Goal: Task Accomplishment & Management: Use online tool/utility

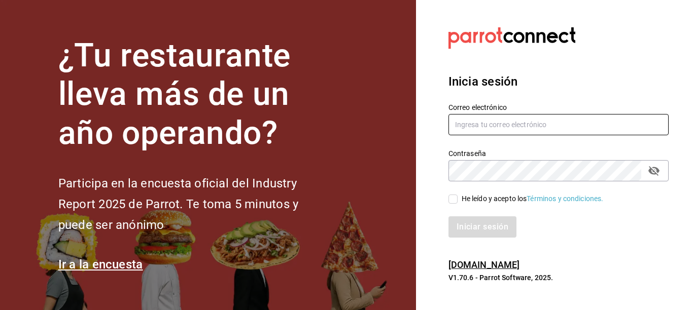
type input "ruta64@edomex.com.mx"
click at [472, 203] on div "He leído y acepto los Términos y condiciones." at bounding box center [533, 199] width 142 height 11
click at [458, 203] on input "He leído y acepto los Términos y condiciones." at bounding box center [452, 199] width 9 height 9
checkbox input "true"
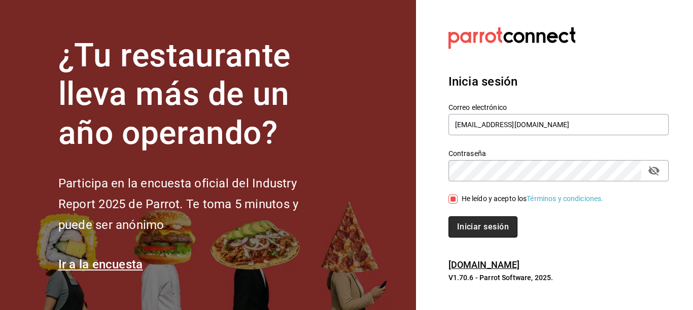
click at [470, 223] on button "Iniciar sesión" at bounding box center [482, 227] width 69 height 21
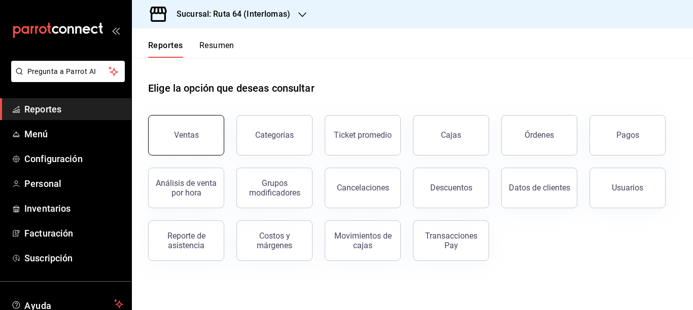
click at [198, 137] on button "Ventas" at bounding box center [186, 135] width 76 height 41
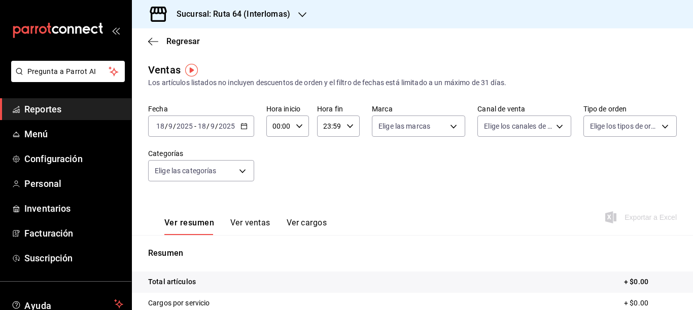
click at [243, 127] on icon "button" at bounding box center [243, 126] width 7 height 7
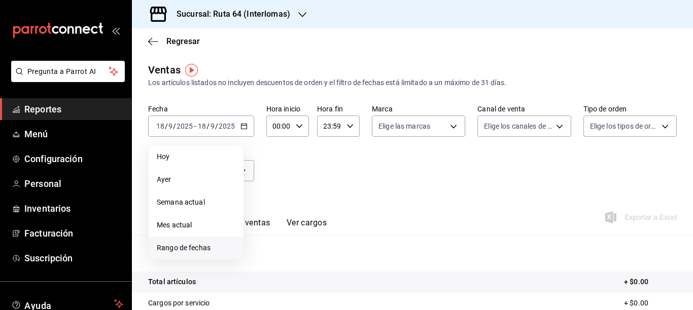
click at [187, 244] on span "Rango de fechas" at bounding box center [196, 248] width 79 height 11
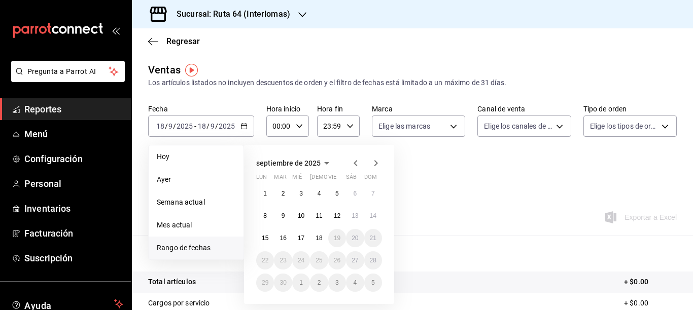
click at [357, 161] on icon "button" at bounding box center [355, 163] width 12 height 12
click at [338, 189] on button "1" at bounding box center [337, 194] width 18 height 18
click at [376, 163] on icon "button" at bounding box center [376, 163] width 12 height 12
click at [372, 162] on icon "button" at bounding box center [376, 163] width 12 height 12
click at [375, 161] on icon "button" at bounding box center [376, 163] width 4 height 6
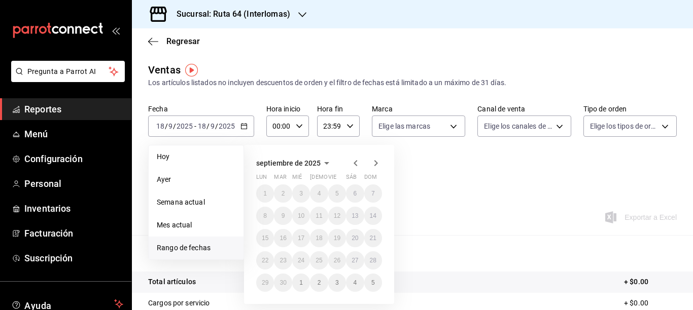
click at [355, 163] on icon "button" at bounding box center [356, 163] width 4 height 6
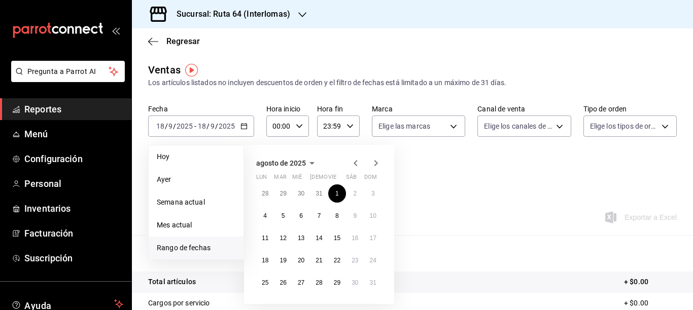
click at [376, 165] on icon "button" at bounding box center [376, 163] width 4 height 6
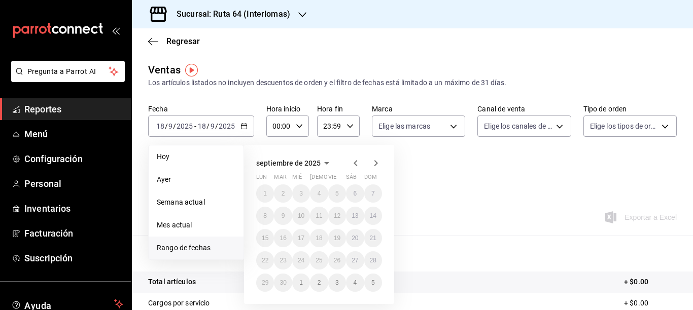
click at [356, 163] on icon "button" at bounding box center [355, 163] width 12 height 12
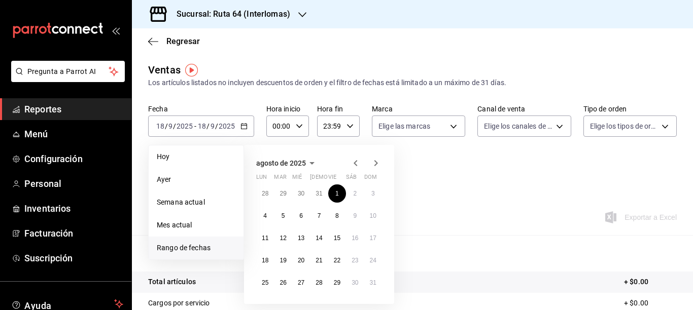
click at [301, 161] on span "agosto de 2025" at bounding box center [281, 163] width 50 height 8
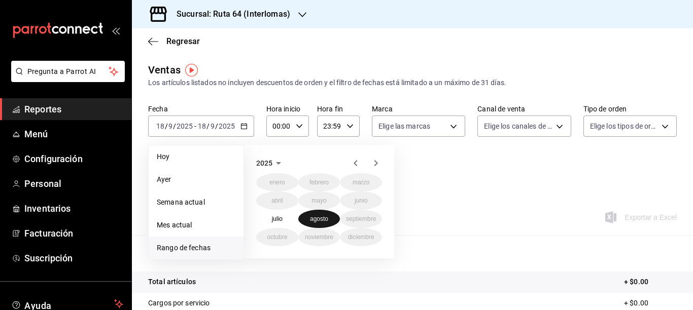
click at [323, 217] on abbr "agosto" at bounding box center [319, 219] width 18 height 7
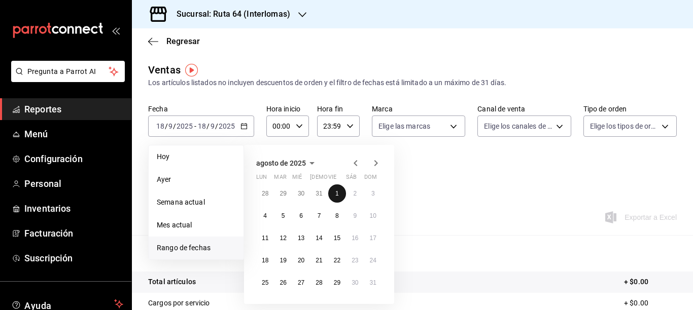
click at [341, 194] on button "1" at bounding box center [337, 194] width 18 height 18
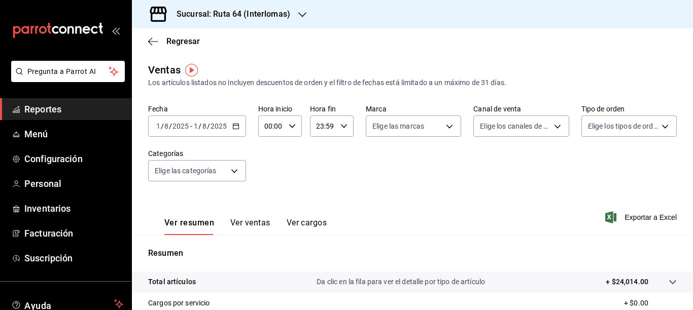
click at [234, 126] on \(Stroke\) "button" at bounding box center [236, 125] width 6 height 1
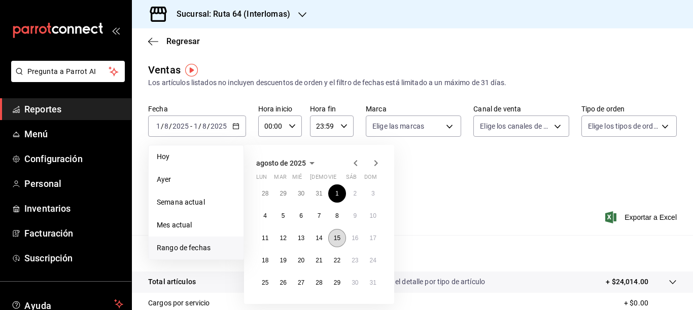
click at [336, 235] on abbr "15" at bounding box center [337, 238] width 7 height 7
click at [375, 163] on icon "button" at bounding box center [376, 163] width 12 height 12
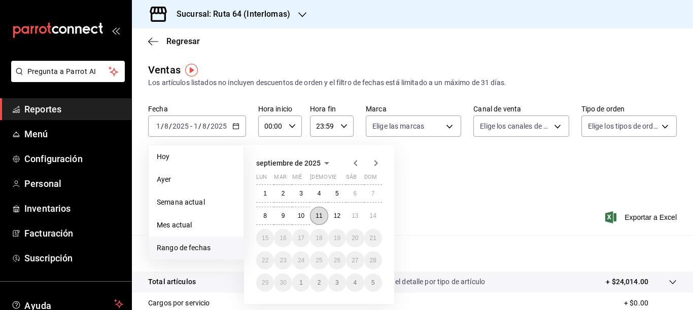
click at [317, 213] on abbr "11" at bounding box center [319, 216] width 7 height 7
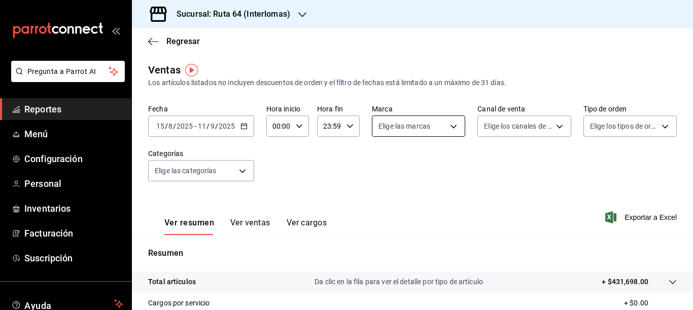
click at [389, 126] on body "Pregunta a Parrot AI Reportes Menú Configuración Personal Inventarios Facturaci…" at bounding box center [346, 155] width 693 height 310
click at [396, 164] on div "Ver todas" at bounding box center [402, 165] width 52 height 22
type input "9450d702-992a-4089-9fdd-2a9cabe4cc60"
checkbox input "true"
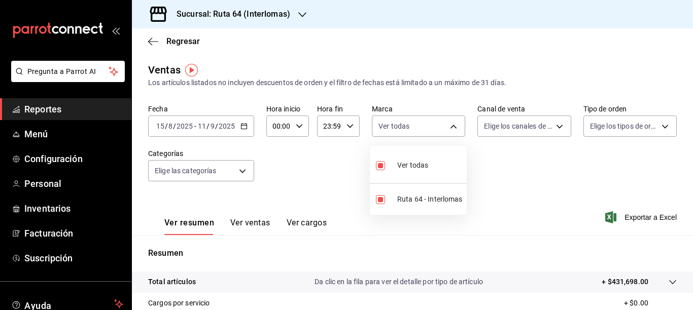
click at [494, 127] on div at bounding box center [346, 155] width 693 height 310
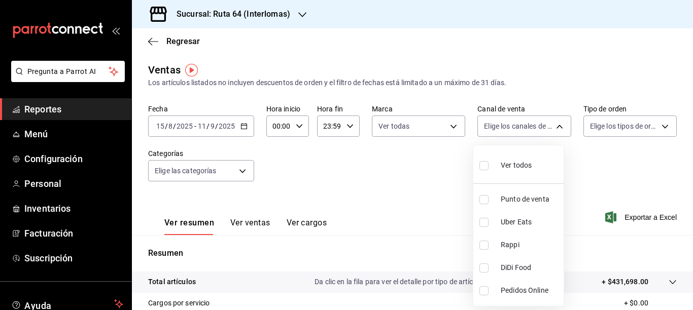
click at [496, 126] on body "Pregunta a Parrot AI Reportes Menú Configuración Personal Inventarios Facturaci…" at bounding box center [346, 155] width 693 height 310
click at [523, 196] on span "Punto de venta" at bounding box center [530, 199] width 59 height 11
type input "PARROT"
checkbox input "true"
click at [595, 128] on div at bounding box center [346, 155] width 693 height 310
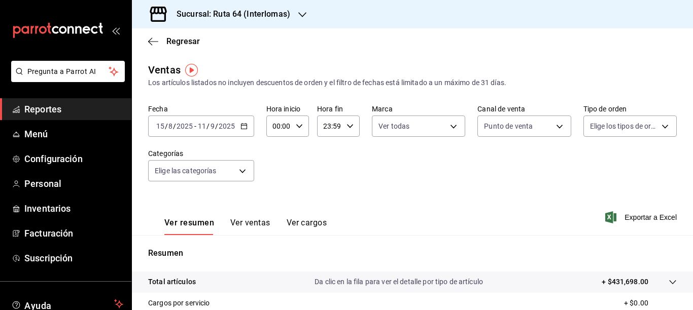
click at [595, 128] on body "Pregunta a Parrot AI Reportes Menú Configuración Personal Inventarios Facturaci…" at bounding box center [346, 155] width 693 height 310
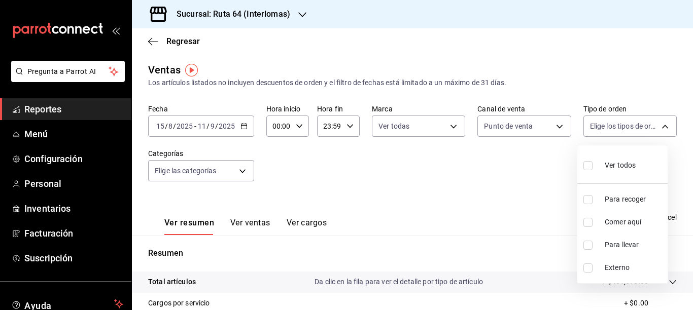
drag, startPoint x: 592, startPoint y: 162, endPoint x: 172, endPoint y: 181, distance: 420.4
click at [592, 161] on input "checkbox" at bounding box center [587, 165] width 9 height 9
checkbox input "true"
type input "16387013-1e96-4fda-9f84-456ab3c6e385,84d992b5-d916-4979-b42e-05477c756b8d,bd616…"
checkbox input "true"
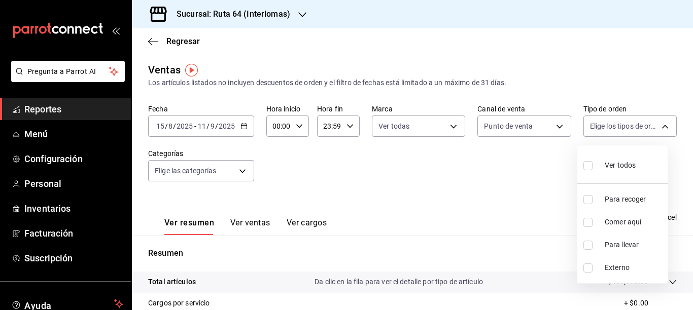
checkbox input "true"
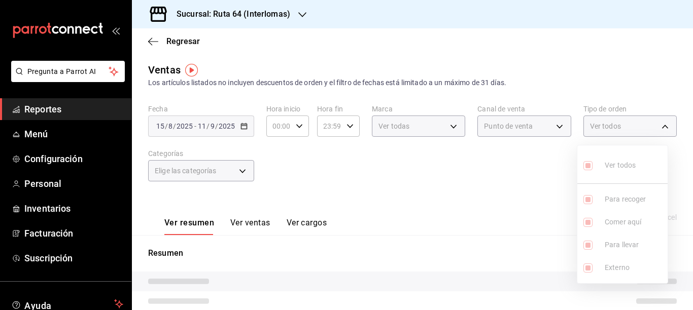
click at [180, 173] on div at bounding box center [346, 155] width 693 height 310
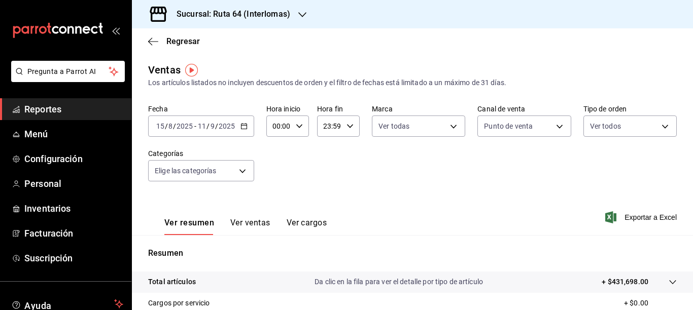
click at [180, 173] on body "Pregunta a Parrot AI Reportes Menú Configuración Personal Inventarios Facturaci…" at bounding box center [346, 155] width 693 height 310
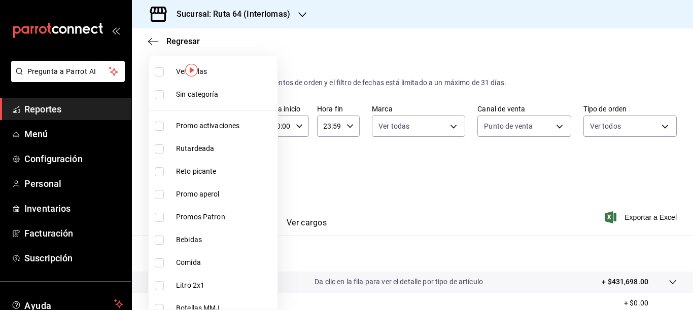
click at [225, 125] on span "Promo activaciones" at bounding box center [224, 126] width 97 height 11
type input "bbb85eee-cea7-40ee-b61a-891f57e45b04"
checkbox input "true"
click at [203, 151] on span "Rutardeada" at bounding box center [224, 149] width 97 height 11
type input "bbb85eee-cea7-40ee-b61a-891f57e45b04,ddaf5282-f3a2-4674-9e3f-39746589e02f"
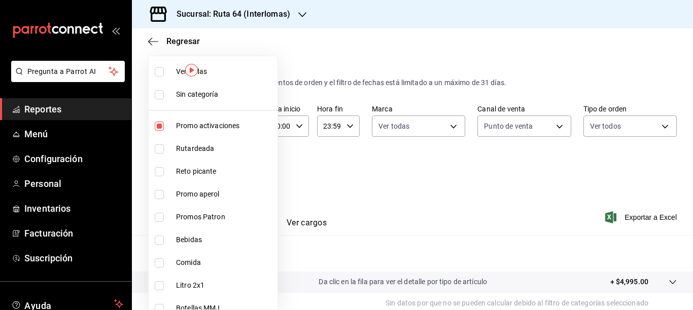
checkbox input "true"
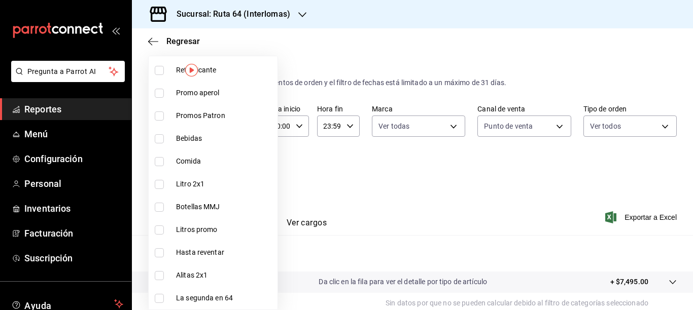
scroll to position [152, 0]
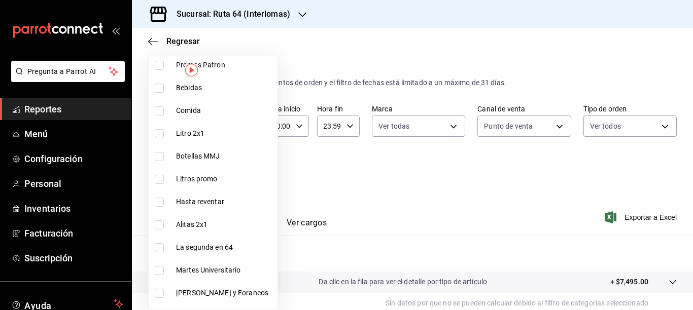
click at [209, 182] on span "Litros promo" at bounding box center [224, 179] width 97 height 11
type input "bbb85eee-cea7-40ee-b61a-891f57e45b04,ddaf5282-f3a2-4674-9e3f-39746589e02f,e5e05…"
checkbox input "true"
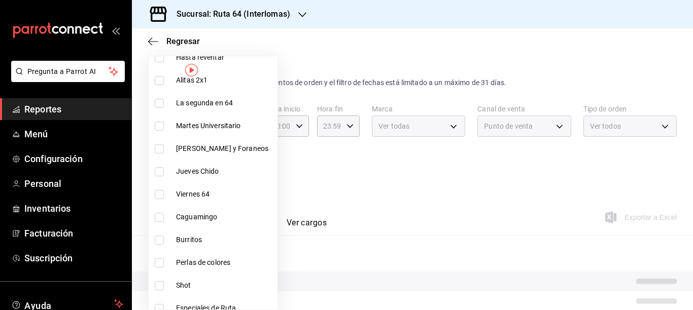
scroll to position [304, 0]
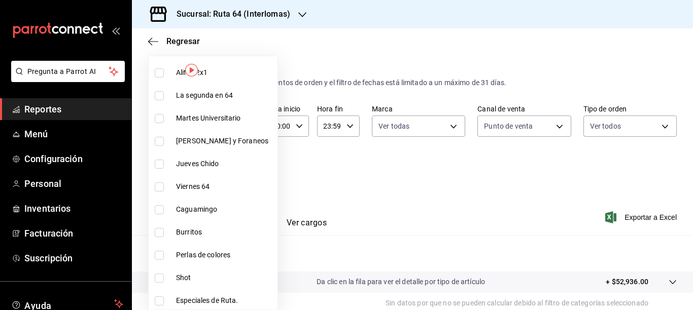
click at [210, 121] on span "Martes Universitario" at bounding box center [224, 118] width 97 height 11
type input "bbb85eee-cea7-40ee-b61a-891f57e45b04,ddaf5282-f3a2-4674-9e3f-39746589e02f,e5e05…"
checkbox input "true"
click at [219, 140] on span "[PERSON_NAME] y Foraneos" at bounding box center [224, 141] width 97 height 11
click at [196, 94] on span "La segunda en 64" at bounding box center [224, 95] width 97 height 11
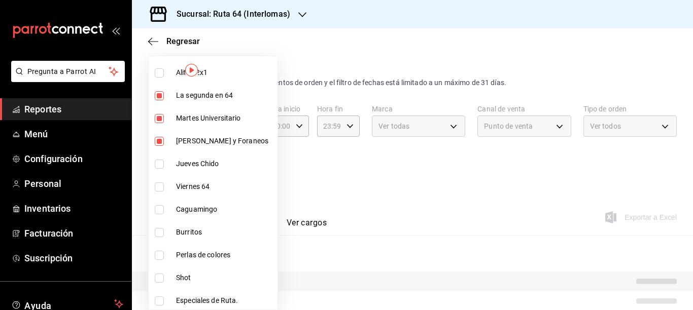
type input "bbb85eee-cea7-40ee-b61a-891f57e45b04,ddaf5282-f3a2-4674-9e3f-39746589e02f,e5e05…"
checkbox input "true"
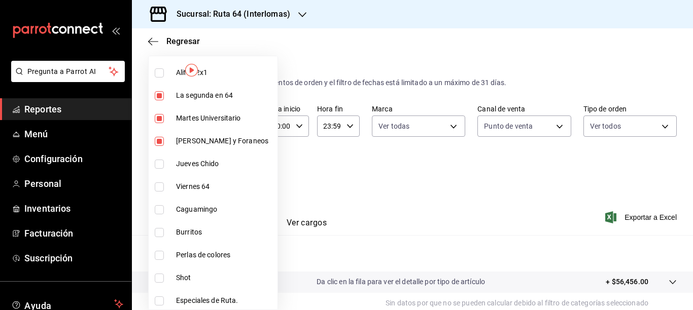
click at [203, 177] on li "Viernes 64" at bounding box center [213, 187] width 129 height 23
type input "bbb85eee-cea7-40ee-b61a-891f57e45b04,ddaf5282-f3a2-4674-9e3f-39746589e02f,e5e05…"
checkbox input "true"
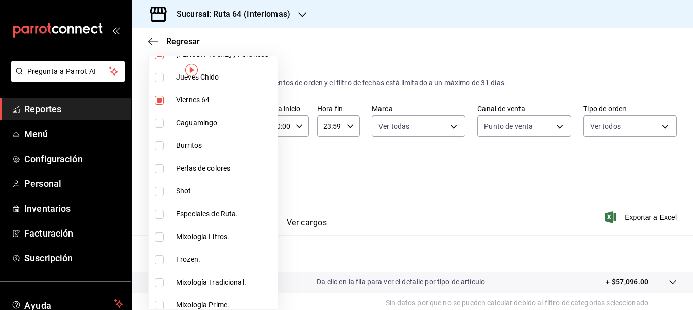
scroll to position [406, 0]
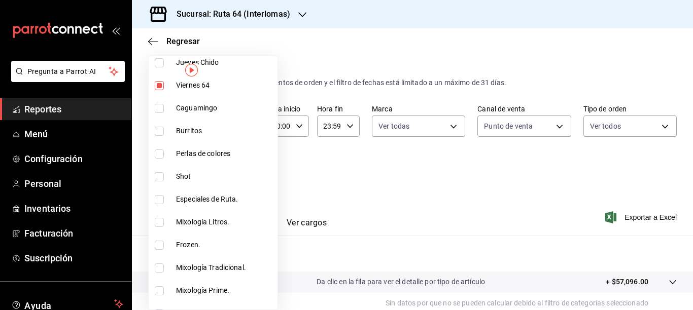
click at [216, 221] on span "Mixología Litros." at bounding box center [224, 222] width 97 height 11
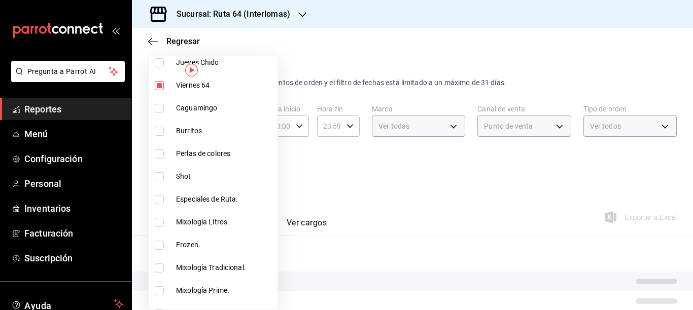
type input "bbb85eee-cea7-40ee-b61a-891f57e45b04,ddaf5282-f3a2-4674-9e3f-39746589e02f,e5e05…"
checkbox input "false"
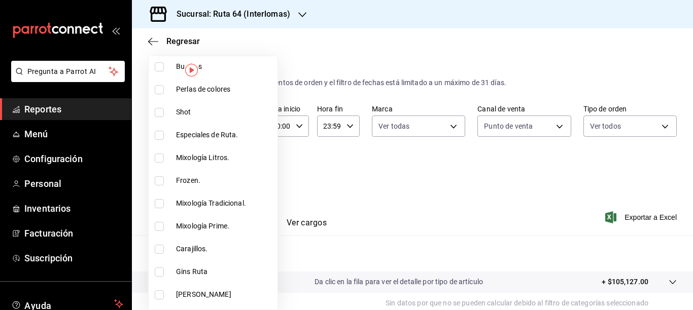
scroll to position [457, 0]
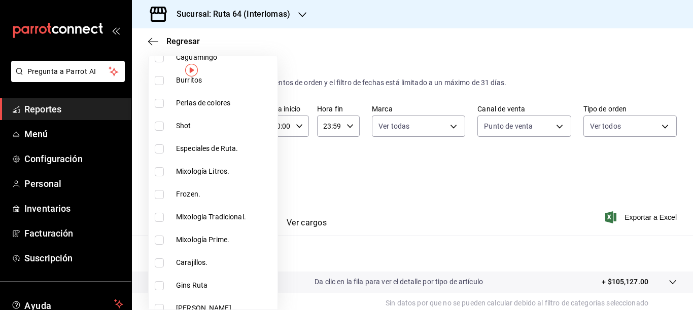
click at [216, 170] on span "Mixología Litros." at bounding box center [224, 171] width 97 height 11
type input "bbb85eee-cea7-40ee-b61a-891f57e45b04,ddaf5282-f3a2-4674-9e3f-39746589e02f,e5e05…"
checkbox input "true"
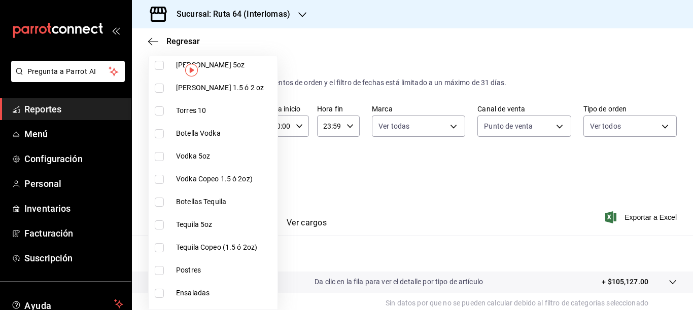
scroll to position [1116, 0]
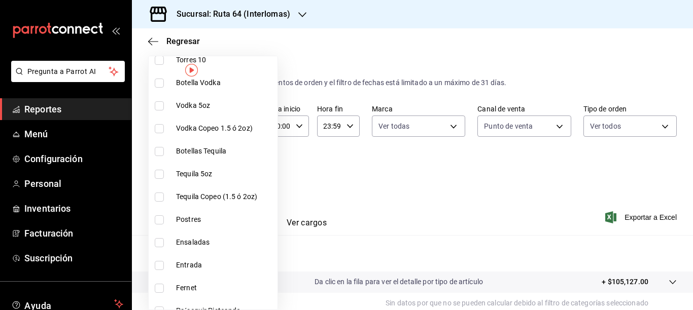
click at [230, 151] on span "Botellas Tequila" at bounding box center [224, 151] width 97 height 11
click at [218, 176] on span "Tequila 5oz" at bounding box center [224, 174] width 97 height 11
type input "bbb85eee-cea7-40ee-b61a-891f57e45b04,ddaf5282-f3a2-4674-9e3f-39746589e02f,e5e05…"
checkbox input "true"
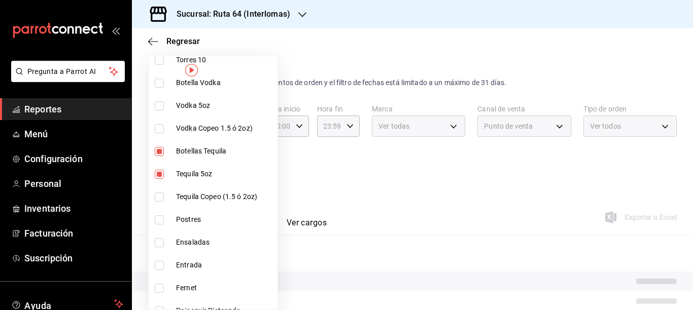
click at [219, 192] on span "Tequila Copeo (1.5 ó 2oz)" at bounding box center [224, 197] width 97 height 11
type input "bbb85eee-cea7-40ee-b61a-891f57e45b04,ddaf5282-f3a2-4674-9e3f-39746589e02f,e5e05…"
checkbox input "true"
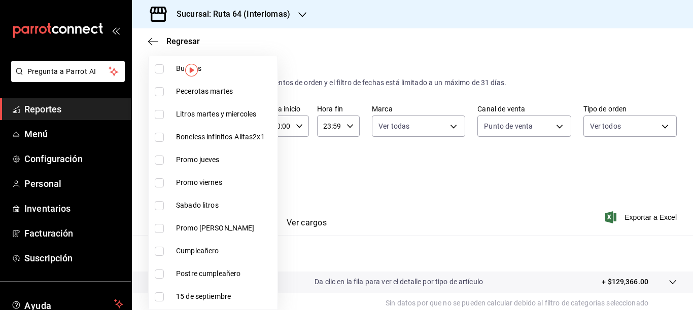
scroll to position [1676, 0]
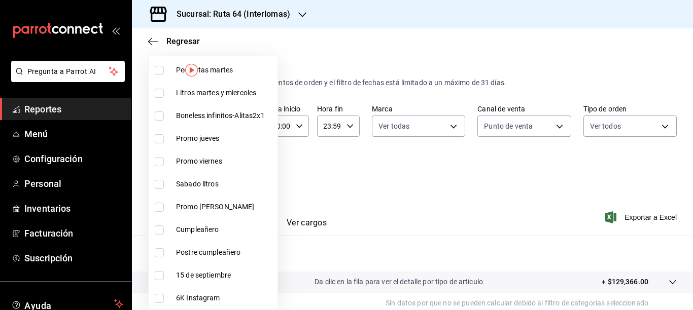
click at [448, 183] on div at bounding box center [346, 155] width 693 height 310
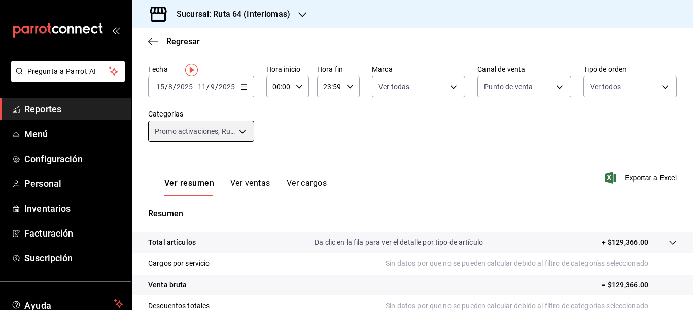
scroll to position [0, 0]
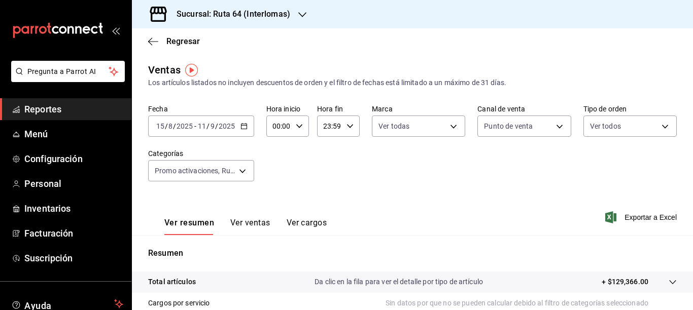
click at [263, 224] on button "Ver ventas" at bounding box center [250, 226] width 40 height 17
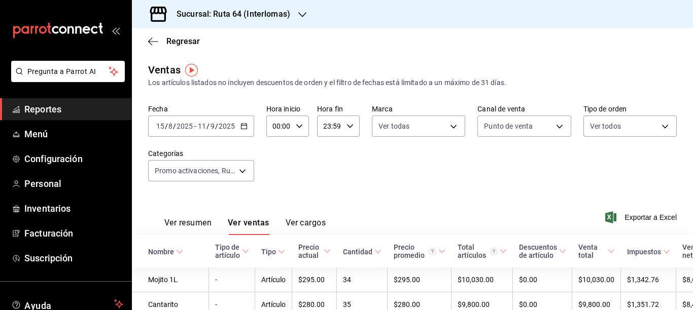
click at [605, 216] on icon "button" at bounding box center [610, 218] width 11 height 12
click at [193, 175] on body "Pregunta a Parrot AI Reportes Menú Configuración Personal Inventarios Facturaci…" at bounding box center [346, 155] width 693 height 310
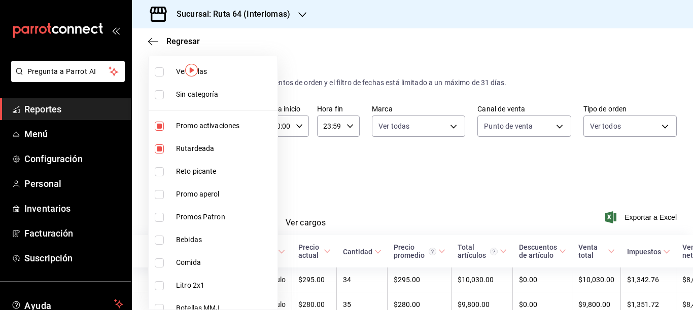
drag, startPoint x: 162, startPoint y: 64, endPoint x: 159, endPoint y: 84, distance: 20.6
click at [162, 66] on li "Ver todas" at bounding box center [213, 71] width 129 height 23
type input "bbb85eee-cea7-40ee-b61a-891f57e45b04,ddaf5282-f3a2-4674-9e3f-39746589e02f,23dee…"
checkbox input "true"
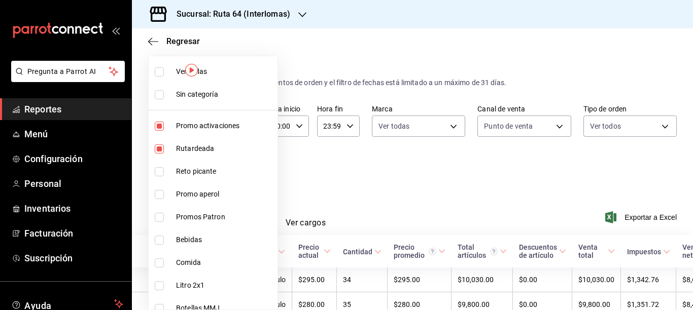
checkbox input "true"
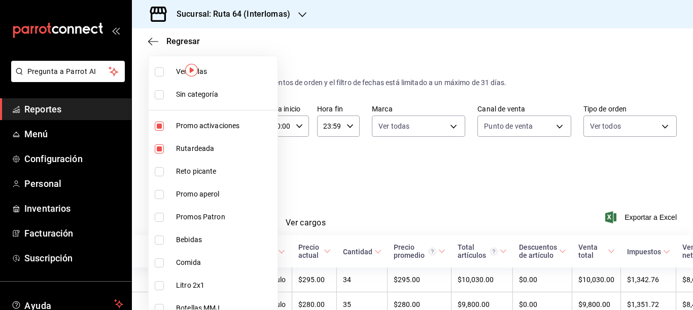
checkbox input "true"
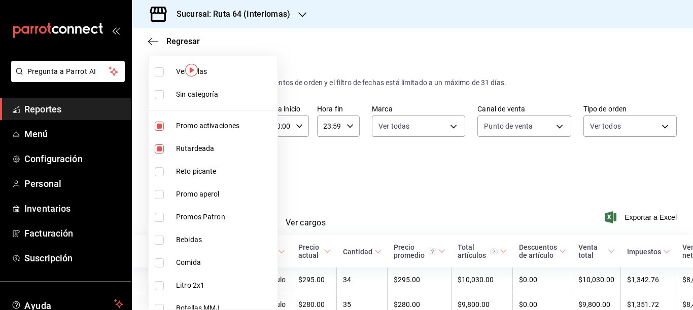
checkbox input "true"
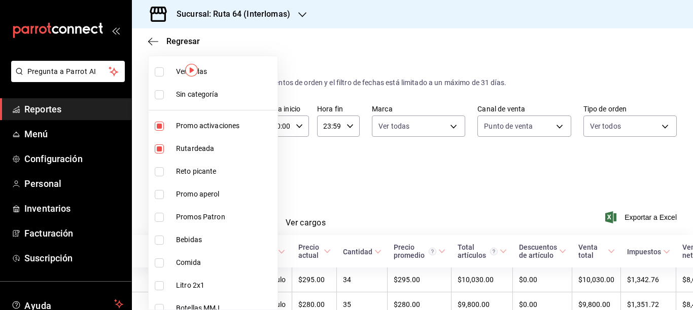
checkbox input "true"
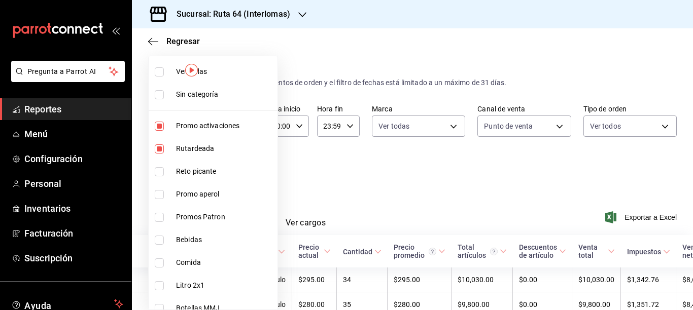
checkbox input "true"
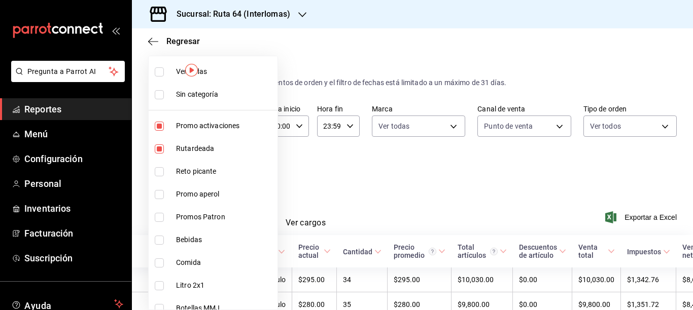
checkbox input "true"
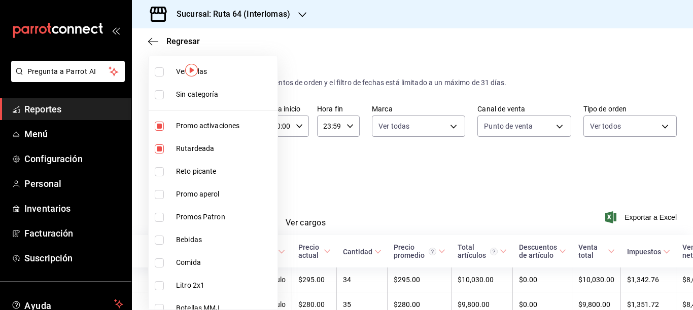
checkbox input "true"
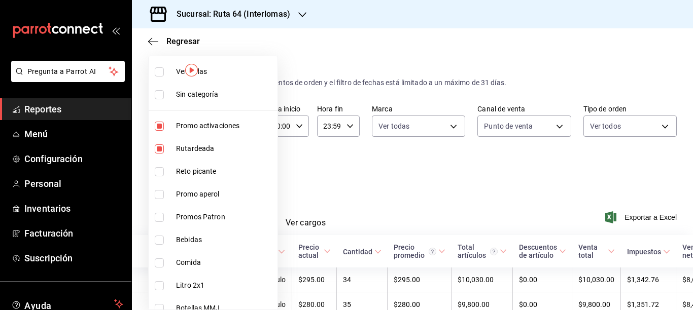
checkbox input "true"
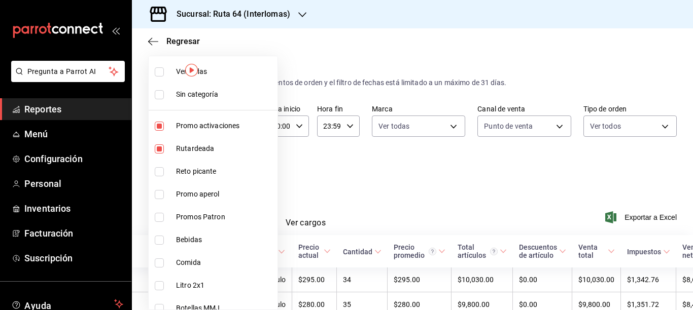
checkbox input "true"
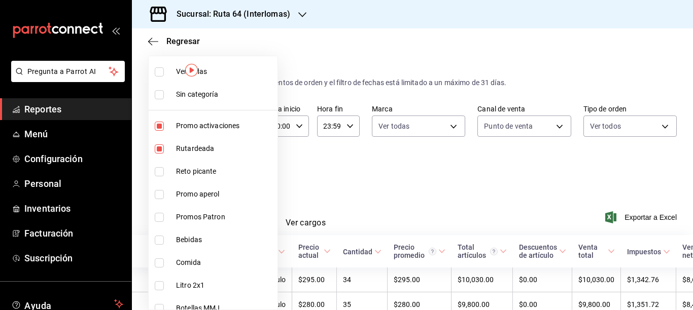
checkbox input "true"
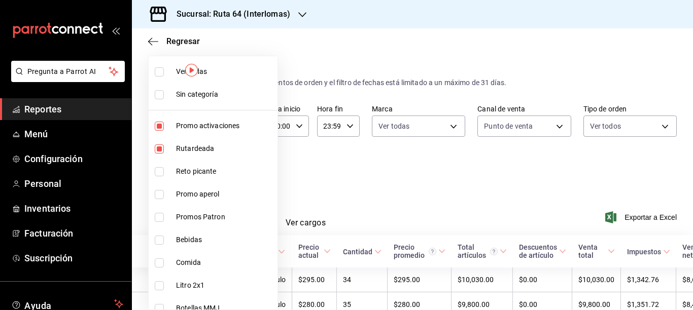
checkbox input "true"
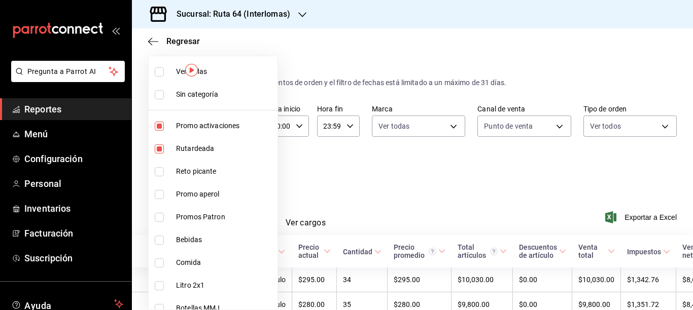
checkbox input "true"
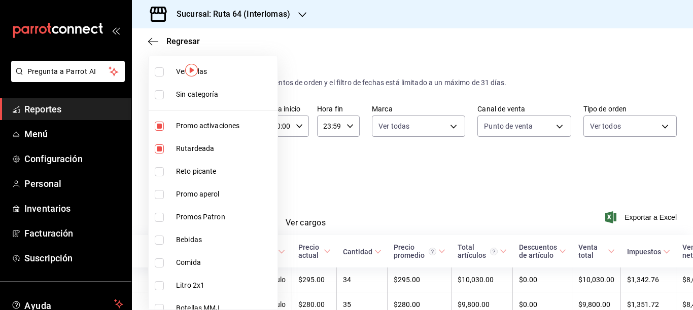
checkbox input "true"
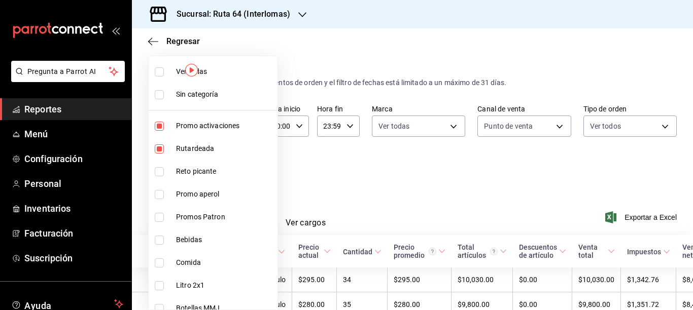
checkbox input "true"
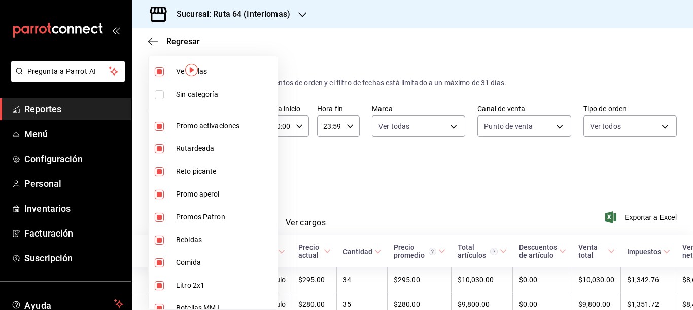
click at [158, 93] on input "checkbox" at bounding box center [159, 94] width 9 height 9
checkbox input "true"
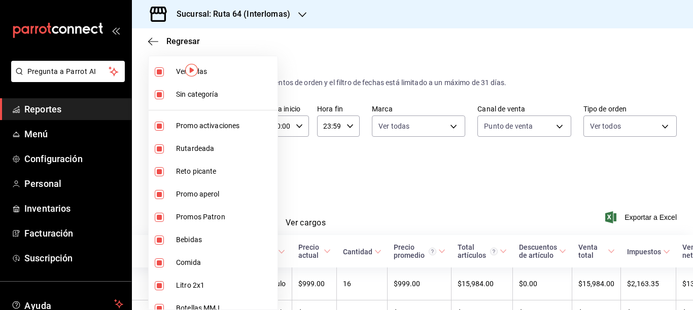
click at [622, 214] on div at bounding box center [346, 155] width 693 height 310
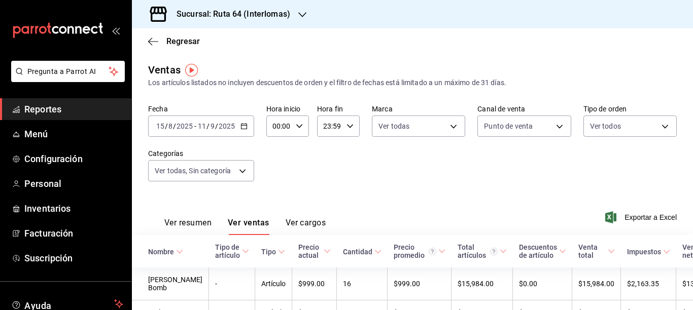
click at [622, 214] on span "Exportar a Excel" at bounding box center [641, 218] width 69 height 12
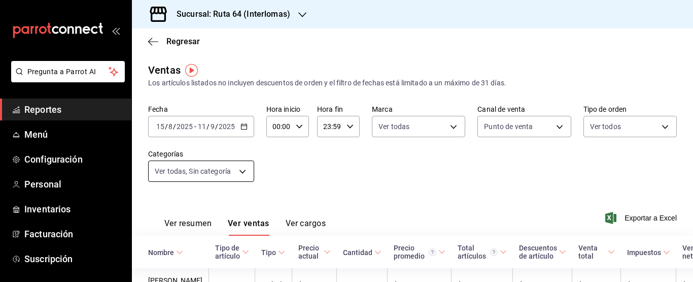
click at [218, 167] on body "Pregunta a Parrot AI Reportes Menú Configuración Personal Inventarios Facturaci…" at bounding box center [346, 141] width 693 height 282
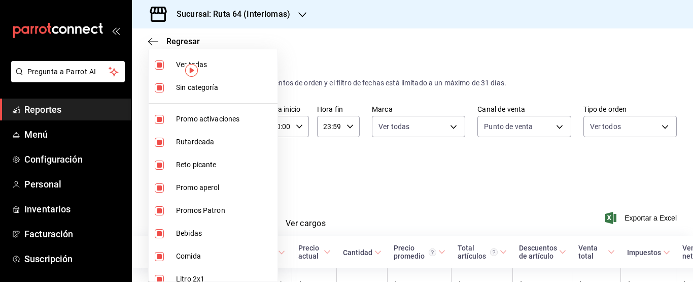
click at [171, 66] on li "Ver todas" at bounding box center [213, 64] width 129 height 23
checkbox input "false"
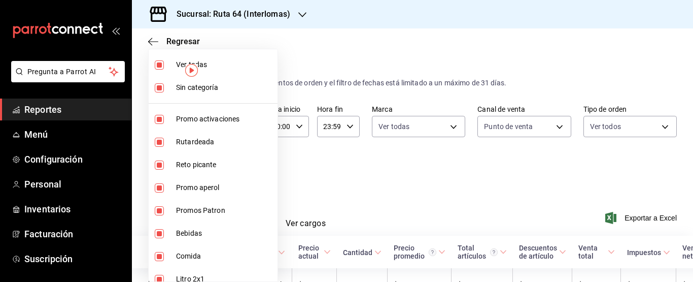
checkbox input "false"
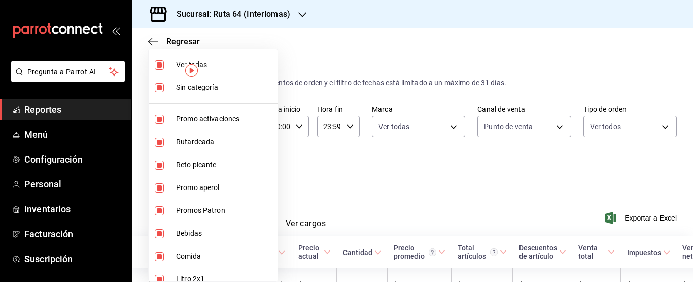
checkbox input "false"
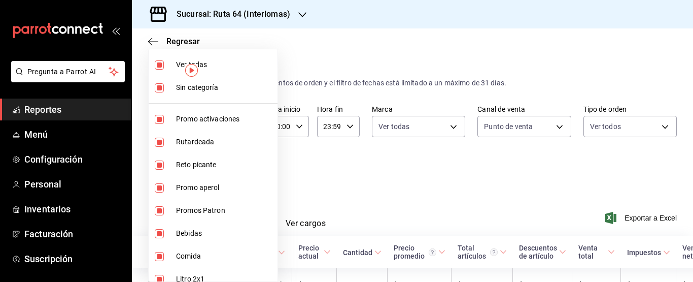
checkbox input "false"
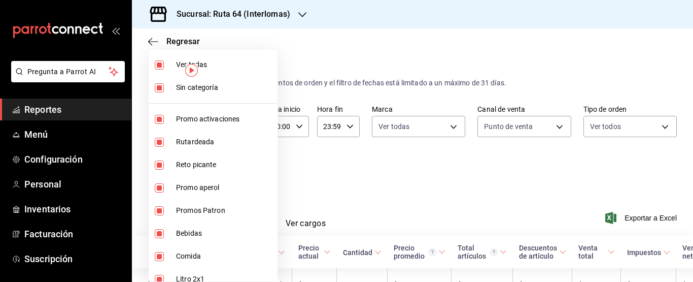
checkbox input "false"
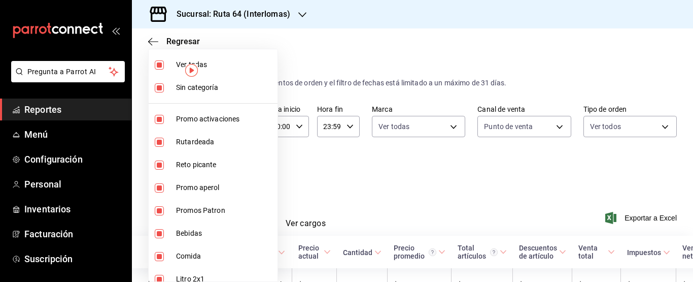
checkbox input "false"
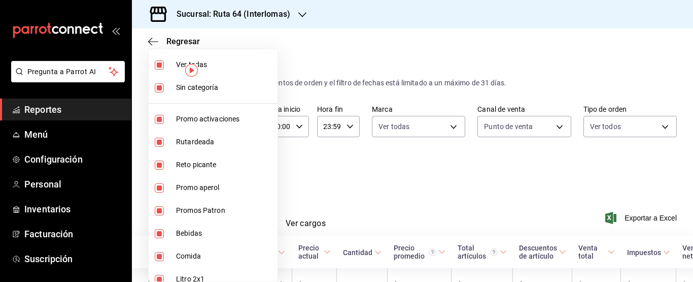
checkbox input "false"
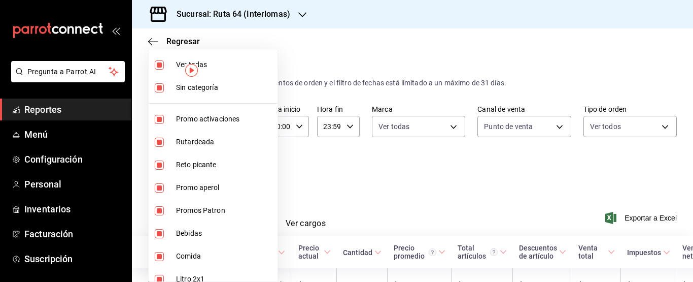
checkbox input "false"
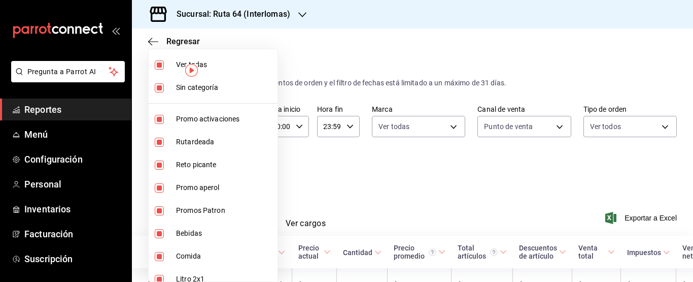
checkbox input "false"
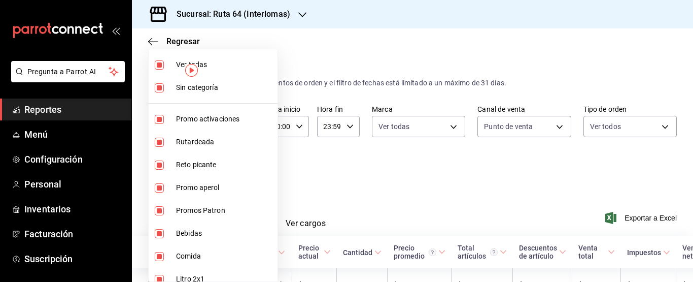
checkbox input "false"
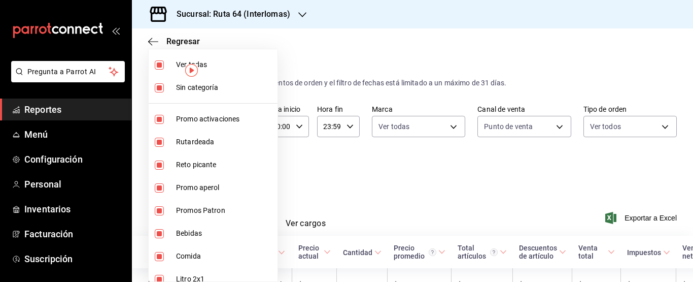
checkbox input "false"
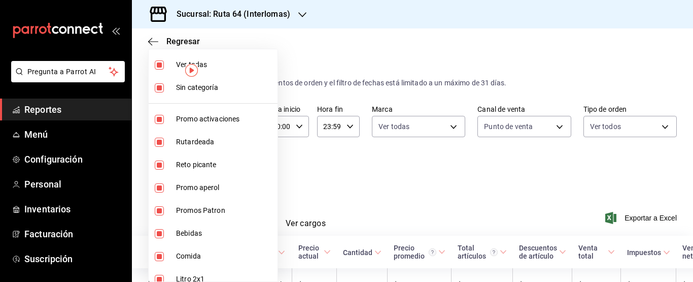
checkbox input "false"
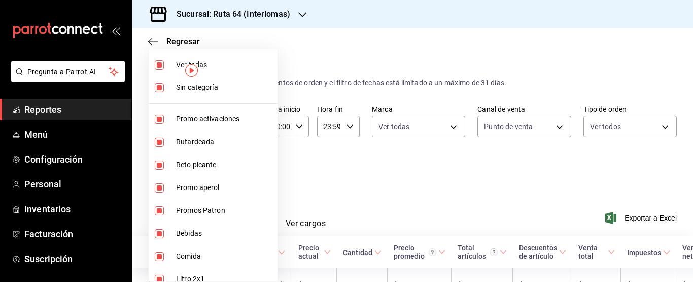
checkbox input "false"
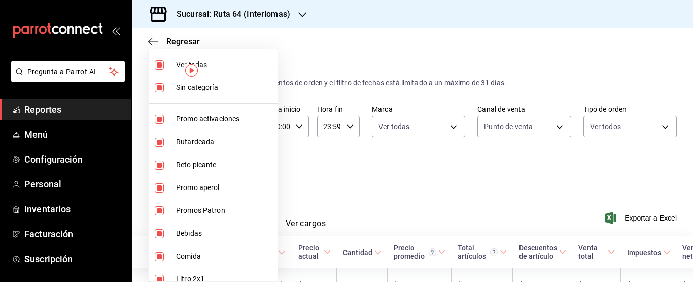
checkbox input "false"
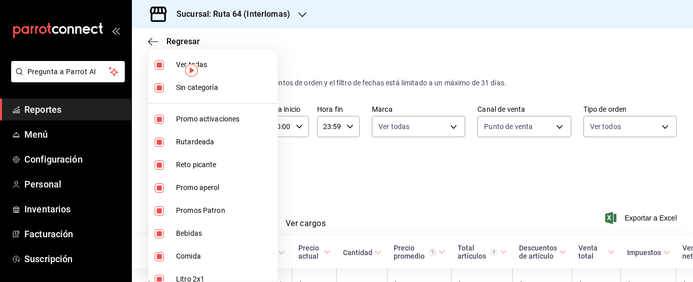
checkbox input "false"
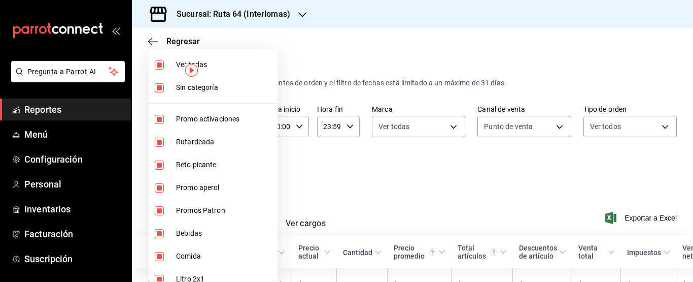
checkbox input "false"
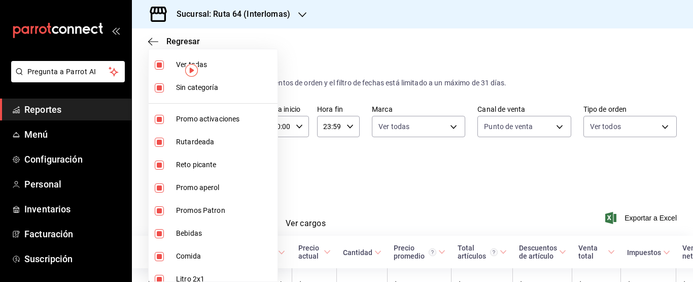
checkbox input "false"
click at [212, 83] on span "Sin categoría" at bounding box center [224, 87] width 97 height 11
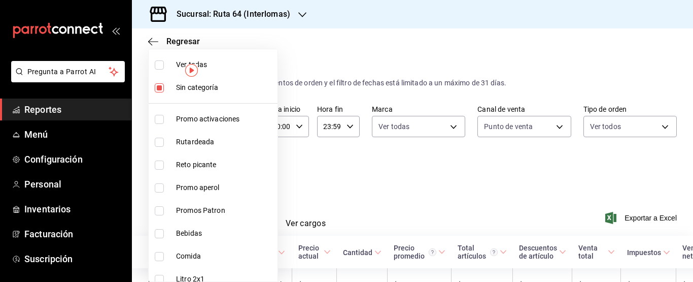
click at [183, 118] on span "Promo activaciones" at bounding box center [224, 119] width 97 height 11
click at [186, 146] on span "Rutardeada" at bounding box center [224, 141] width 97 height 11
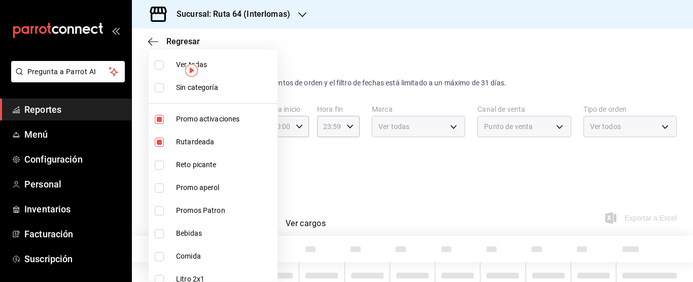
type input "bbb85eee-cea7-40ee-b61a-891f57e45b04,ddaf5282-f3a2-4674-9e3f-39746589e02f"
checkbox input "false"
checkbox input "true"
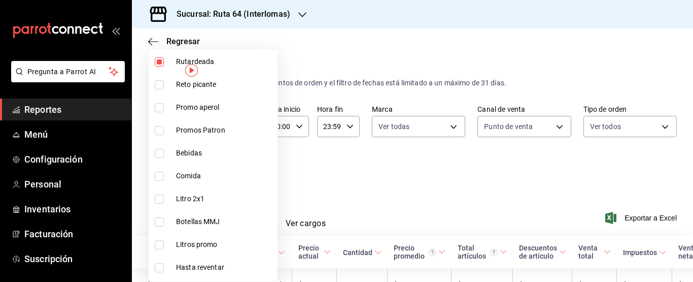
scroll to position [203, 0]
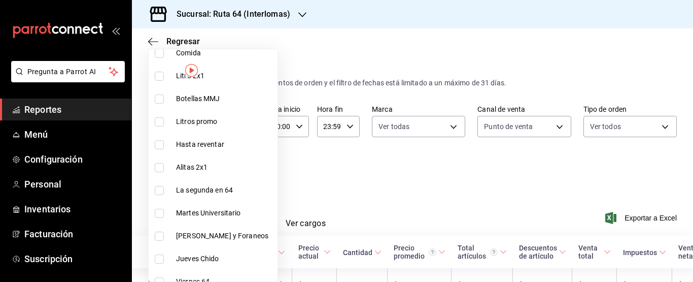
click at [207, 75] on span "Litro 2x1" at bounding box center [224, 76] width 97 height 11
type input "bbb85eee-cea7-40ee-b61a-891f57e45b04,ddaf5282-f3a2-4674-9e3f-39746589e02f,ca59f…"
checkbox input "true"
click at [201, 102] on span "Botellas MMJ" at bounding box center [224, 98] width 97 height 11
click at [195, 123] on span "Litros promo" at bounding box center [224, 121] width 97 height 11
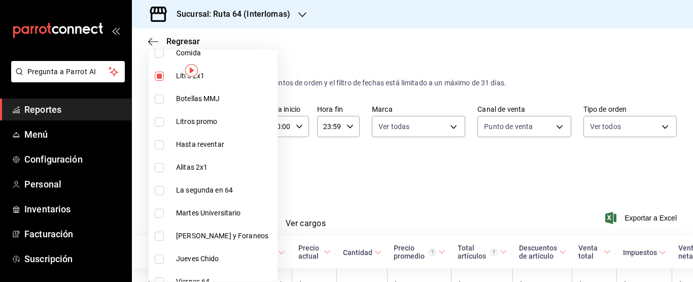
type input "bbb85eee-cea7-40ee-b61a-891f57e45b04,ddaf5282-f3a2-4674-9e3f-39746589e02f,ca59f…"
checkbox input "true"
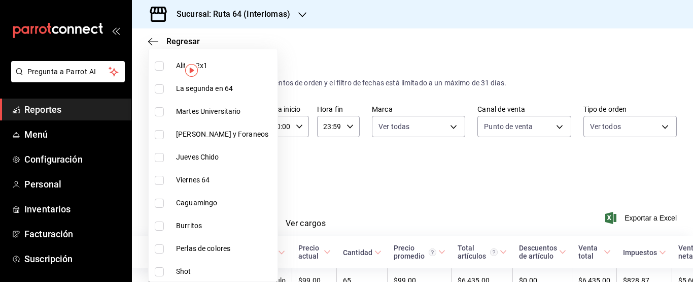
click at [187, 86] on span "La segunda en 64" at bounding box center [224, 88] width 97 height 11
click at [220, 115] on span "Martes Universitario" at bounding box center [224, 111] width 97 height 11
click at [212, 134] on span "[PERSON_NAME] y Foraneos" at bounding box center [224, 134] width 97 height 11
click at [210, 156] on span "Jueves Chido" at bounding box center [224, 157] width 97 height 11
click at [203, 179] on span "Viernes 64" at bounding box center [224, 179] width 97 height 11
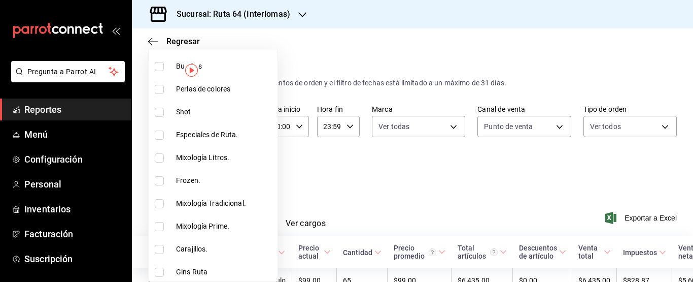
scroll to position [507, 0]
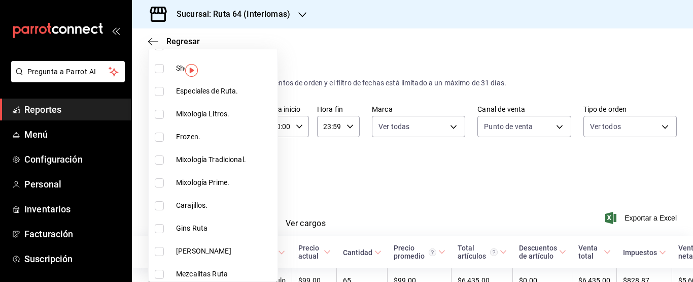
click at [209, 110] on span "Mixología Litros." at bounding box center [224, 114] width 97 height 11
click at [219, 107] on li "Mixología Litros." at bounding box center [213, 113] width 129 height 23
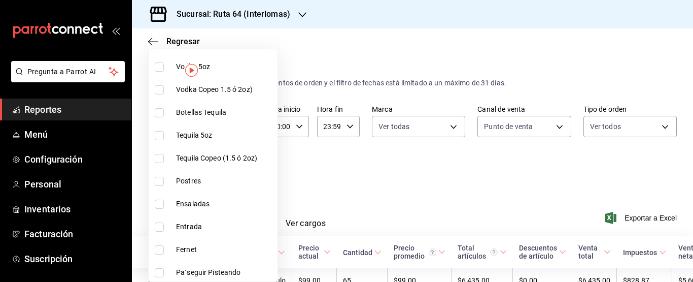
scroll to position [1167, 0]
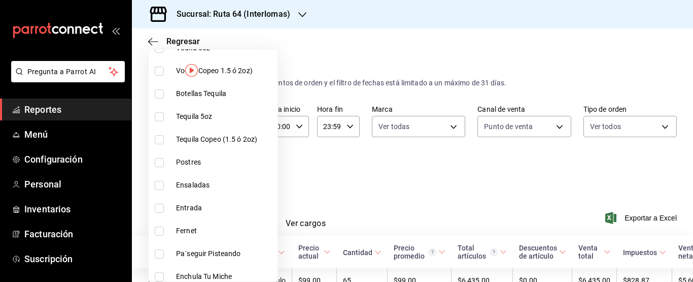
click at [218, 97] on span "Botellas Tequila" at bounding box center [224, 93] width 97 height 11
click at [199, 121] on span "Tequila 5oz" at bounding box center [224, 116] width 97 height 11
click at [211, 117] on span "Tequila 5oz" at bounding box center [224, 116] width 97 height 11
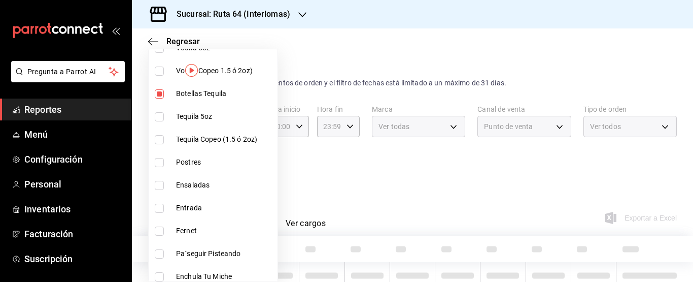
click at [207, 119] on span "Tequila 5oz" at bounding box center [224, 116] width 97 height 11
click at [202, 139] on span "Tequila Copeo (1.5 ó 2oz)" at bounding box center [224, 139] width 97 height 11
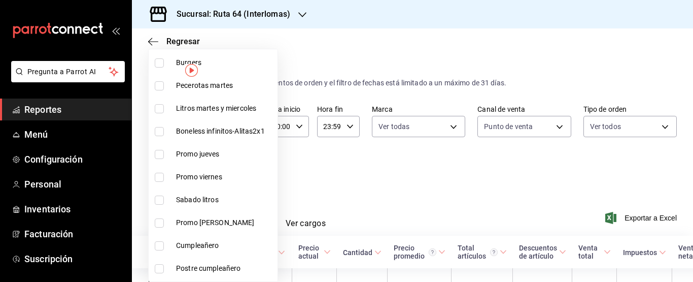
scroll to position [1674, 0]
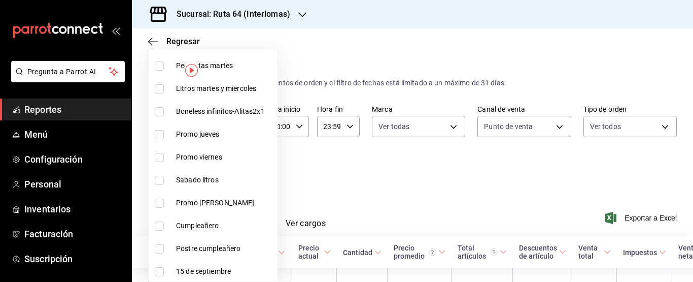
click at [207, 177] on span "Sabado litros" at bounding box center [224, 179] width 97 height 11
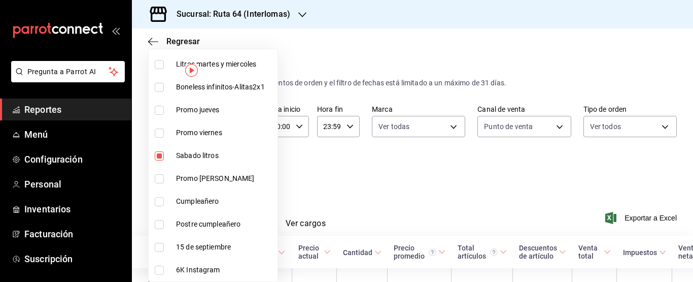
click at [340, 197] on div at bounding box center [346, 141] width 693 height 282
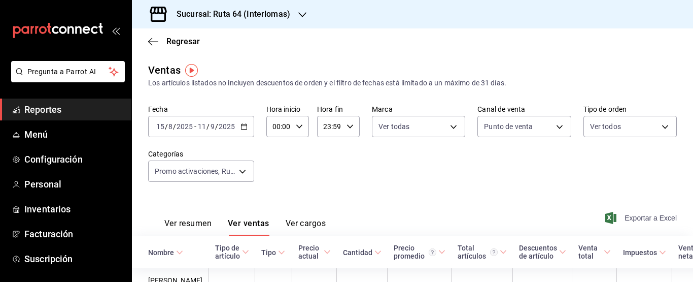
click at [611, 223] on span "Exportar a Excel" at bounding box center [641, 218] width 69 height 12
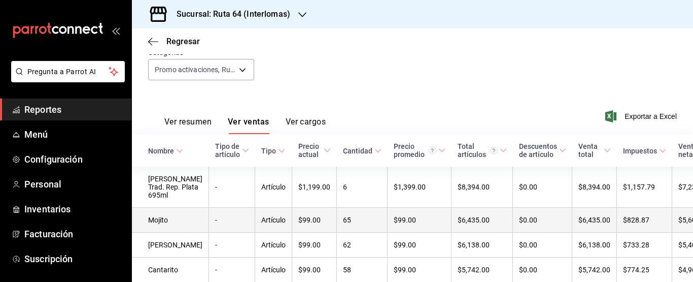
scroll to position [152, 0]
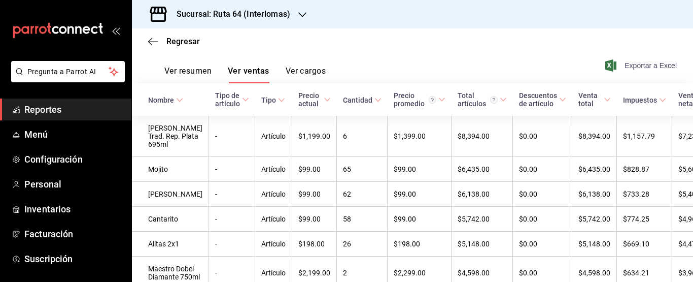
click at [641, 62] on span "Exportar a Excel" at bounding box center [641, 65] width 69 height 12
click at [52, 208] on span "Inventarios" at bounding box center [73, 209] width 99 height 14
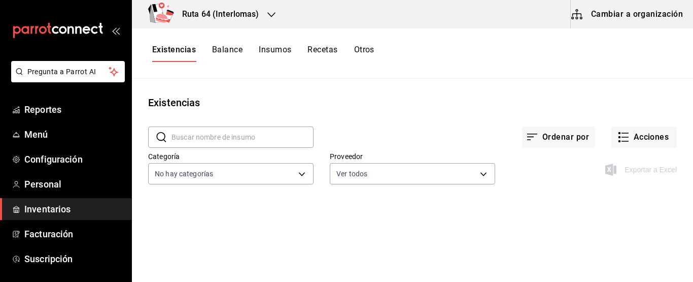
click at [592, 14] on button "Cambiar a organización" at bounding box center [628, 14] width 114 height 28
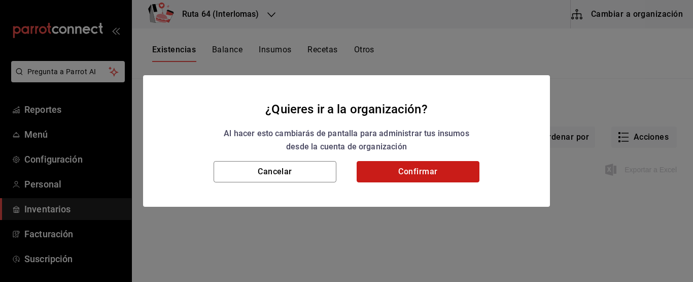
click at [387, 172] on button "Confirmar" at bounding box center [418, 171] width 123 height 21
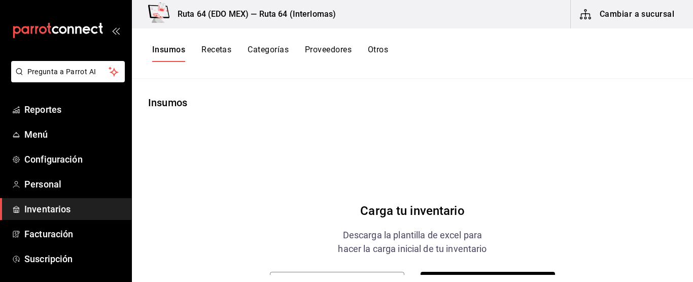
scroll to position [89, 0]
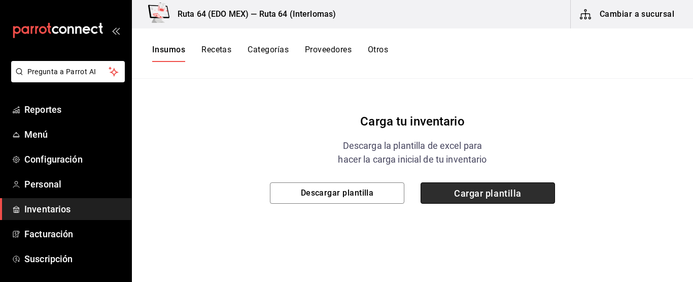
click at [453, 188] on span "Cargar plantilla" at bounding box center [488, 192] width 134 height 21
click at [0, 0] on input "Cargar plantilla" at bounding box center [0, 0] width 0 height 0
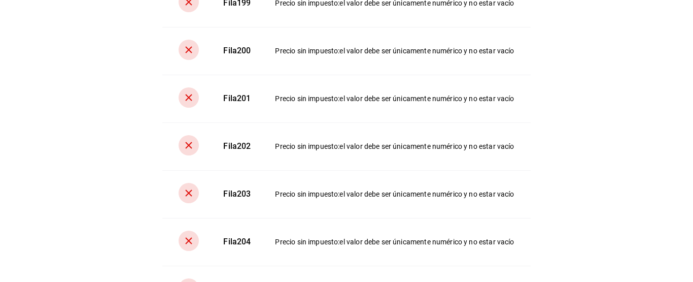
scroll to position [15524, 0]
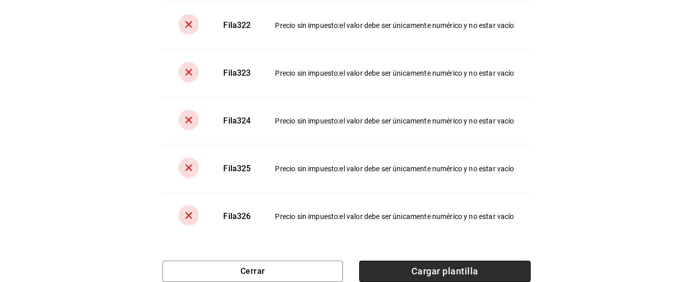
click at [392, 273] on span "Cargar plantilla" at bounding box center [444, 270] width 171 height 21
click at [0, 0] on input "Cargar plantilla" at bounding box center [0, 0] width 0 height 0
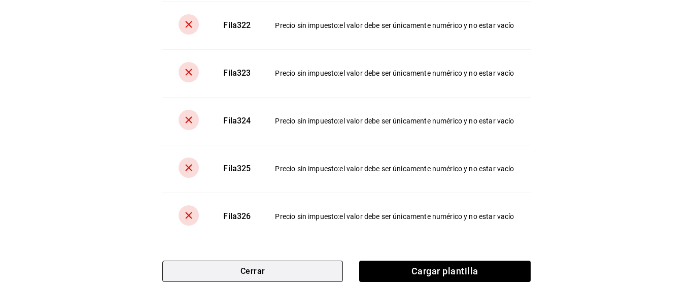
click at [268, 270] on button "Cerrar" at bounding box center [252, 270] width 181 height 21
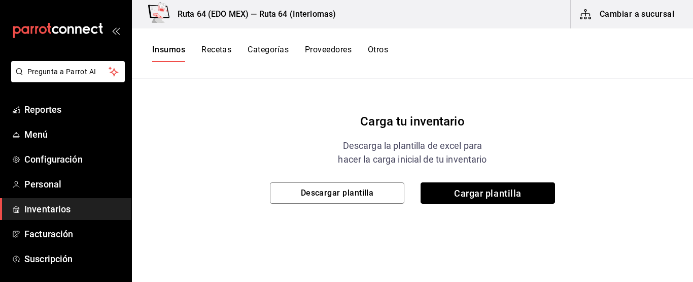
scroll to position [0, 0]
click at [605, 13] on button "Cambiar a sucursal" at bounding box center [628, 14] width 114 height 28
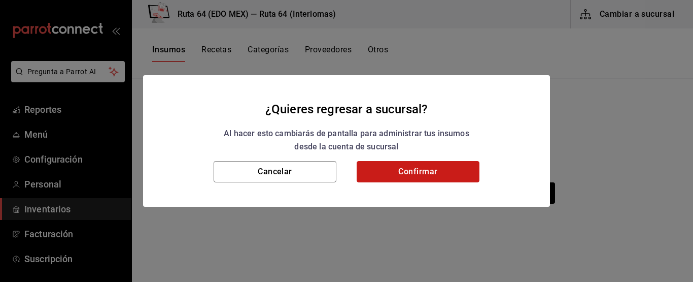
click at [437, 166] on button "Confirmar" at bounding box center [418, 171] width 123 height 21
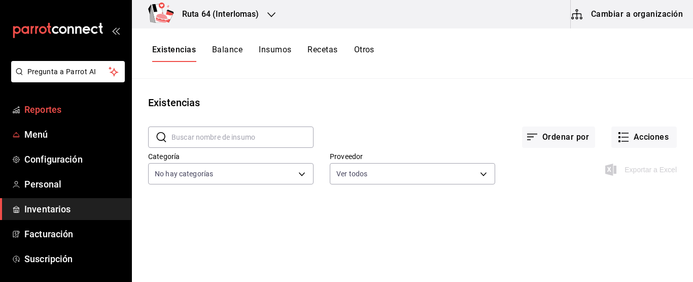
click at [55, 111] on span "Reportes" at bounding box center [73, 109] width 99 height 14
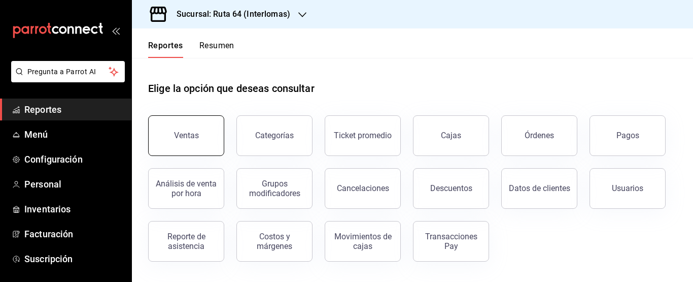
click at [200, 129] on button "Ventas" at bounding box center [186, 135] width 76 height 41
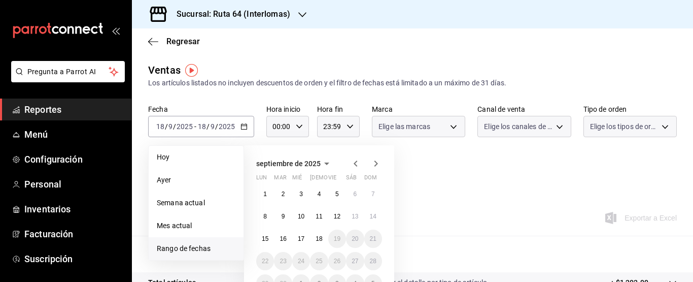
click at [353, 164] on icon "button" at bounding box center [355, 163] width 12 height 12
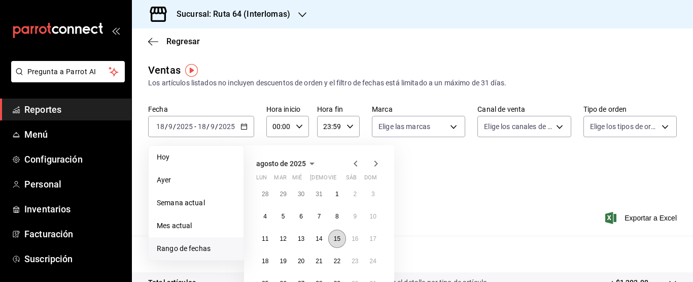
click at [342, 241] on button "15" at bounding box center [337, 238] width 18 height 18
click at [376, 162] on icon "button" at bounding box center [376, 163] width 4 height 6
click at [318, 217] on abbr "11" at bounding box center [319, 216] width 7 height 7
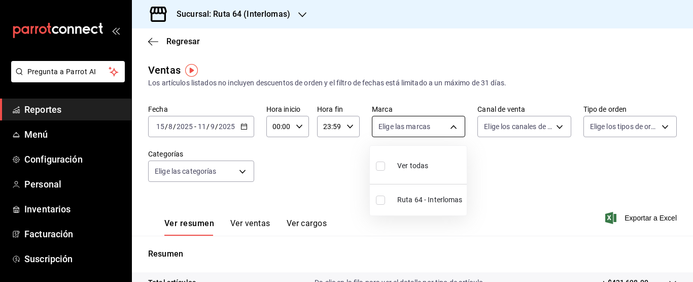
click at [377, 128] on body "Pregunta a Parrot AI Reportes Menú Configuración Personal Inventarios Facturaci…" at bounding box center [346, 141] width 693 height 282
drag, startPoint x: 421, startPoint y: 166, endPoint x: 528, endPoint y: 124, distance: 114.8
click at [422, 166] on span "Ver todas" at bounding box center [412, 165] width 31 height 11
click at [528, 124] on div at bounding box center [346, 141] width 693 height 282
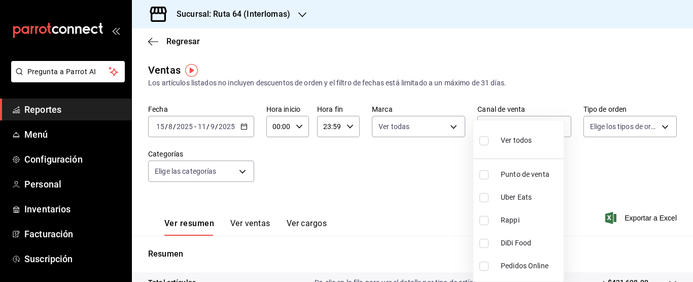
click at [528, 124] on body "Pregunta a Parrot AI Reportes Menú Configuración Personal Inventarios Facturaci…" at bounding box center [346, 141] width 693 height 282
click at [491, 142] on label at bounding box center [485, 140] width 13 height 15
click at [488, 142] on input "checkbox" at bounding box center [483, 140] width 9 height 9
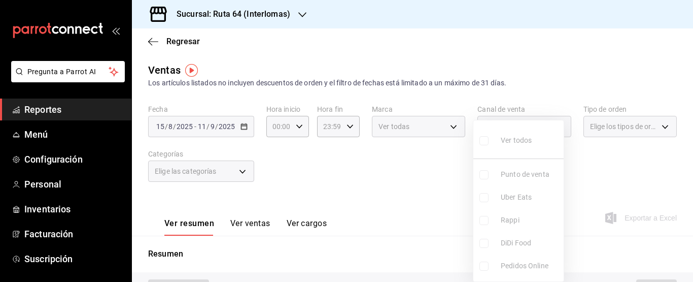
click at [606, 126] on div at bounding box center [346, 141] width 693 height 282
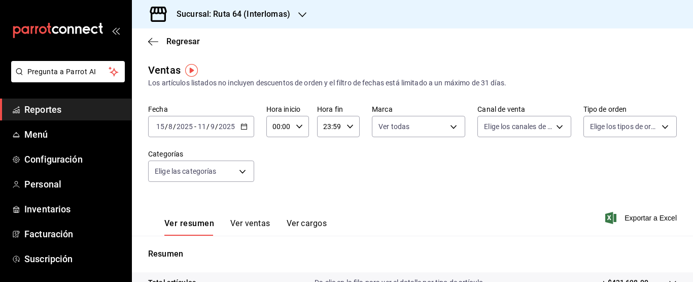
click at [606, 126] on body "Pregunta a Parrot AI Reportes Menú Configuración Personal Inventarios Facturaci…" at bounding box center [346, 141] width 693 height 282
click at [612, 162] on span "Ver todos" at bounding box center [620, 163] width 31 height 11
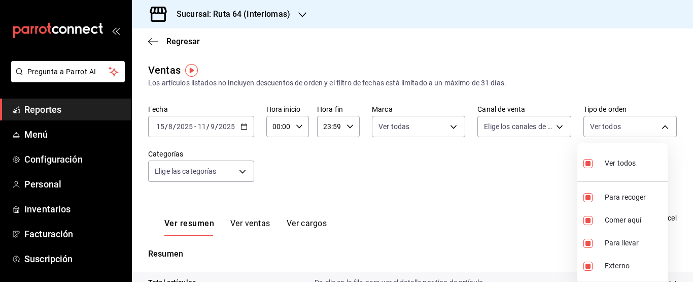
drag, startPoint x: 224, startPoint y: 169, endPoint x: 218, endPoint y: 166, distance: 6.6
click at [223, 169] on div at bounding box center [346, 141] width 693 height 282
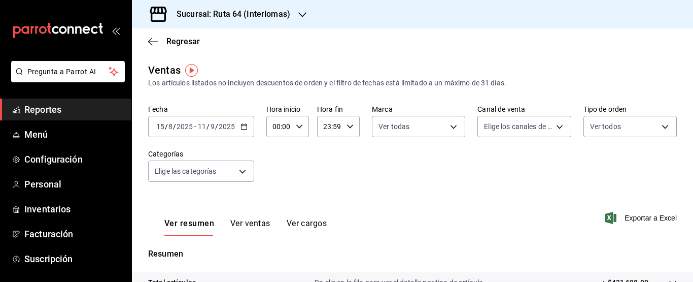
click at [218, 166] on body "Pregunta a Parrot AI Reportes Menú Configuración Personal Inventarios Facturaci…" at bounding box center [346, 141] width 693 height 282
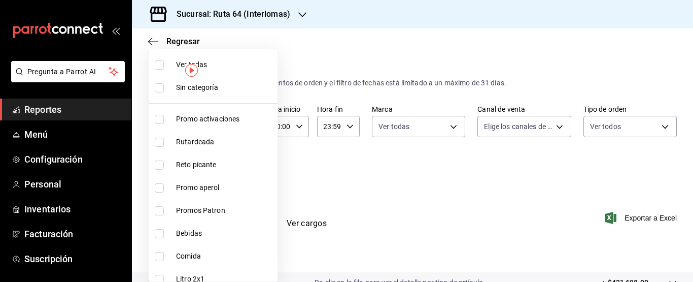
click at [233, 114] on span "Promo activaciones" at bounding box center [224, 119] width 97 height 11
click at [216, 141] on span "Rutardeada" at bounding box center [224, 141] width 97 height 11
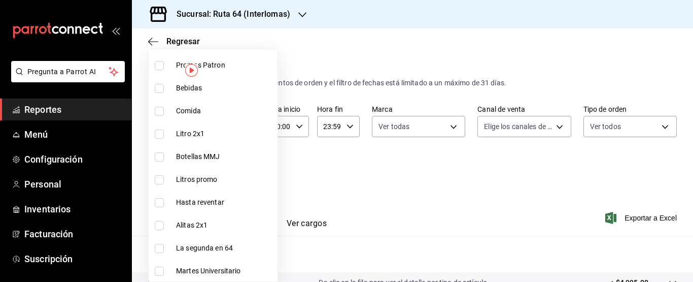
scroll to position [152, 0]
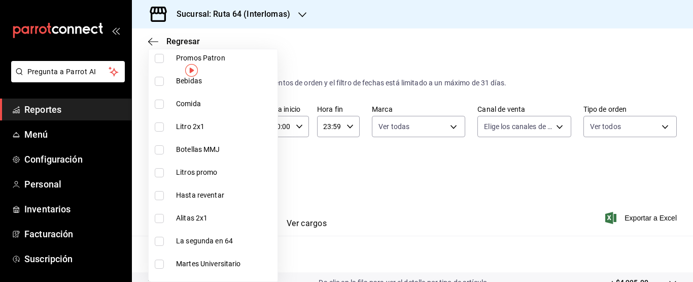
click at [234, 149] on span "Botellas MMJ" at bounding box center [224, 149] width 97 height 11
click at [226, 125] on span "Litro 2x1" at bounding box center [224, 126] width 97 height 11
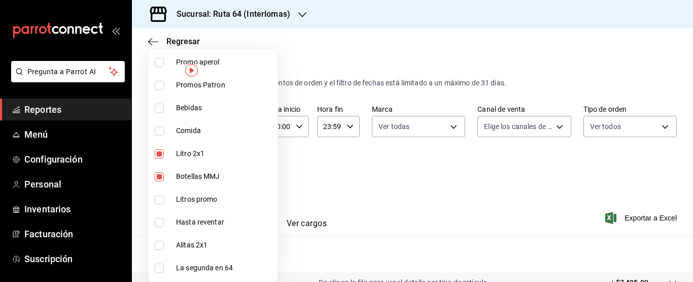
scroll to position [152, 0]
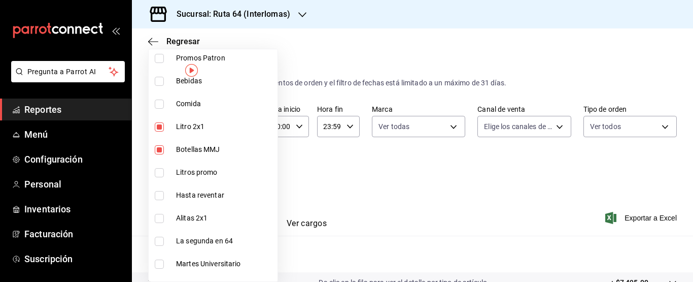
click at [225, 172] on span "Litros promo" at bounding box center [224, 172] width 97 height 11
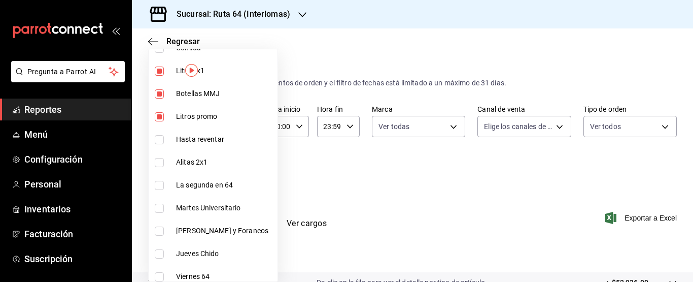
scroll to position [304, 0]
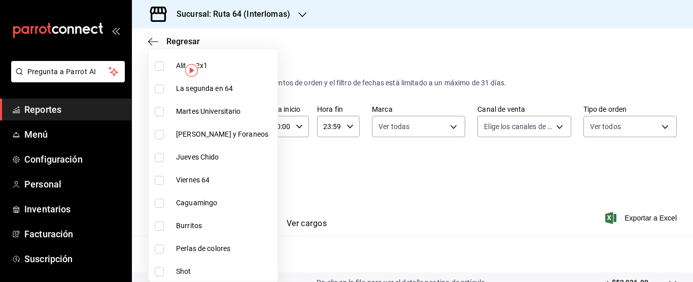
click at [225, 90] on span "La segunda en 64" at bounding box center [224, 88] width 97 height 11
drag, startPoint x: 229, startPoint y: 113, endPoint x: 219, endPoint y: 204, distance: 91.8
click at [229, 113] on span "Martes Universitario" at bounding box center [224, 111] width 97 height 11
click at [232, 129] on span "[PERSON_NAME] y Foraneos" at bounding box center [224, 134] width 97 height 11
click at [200, 156] on span "Jueves Chido" at bounding box center [224, 157] width 97 height 11
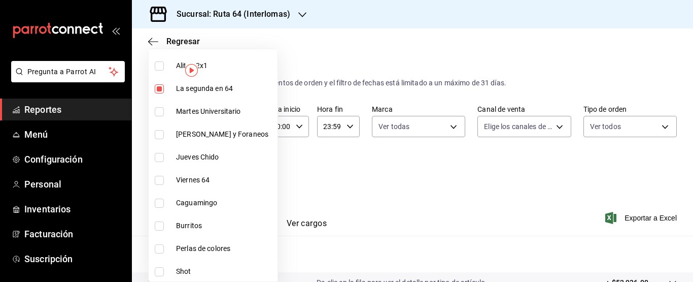
click at [191, 178] on span "Viernes 64" at bounding box center [224, 179] width 97 height 11
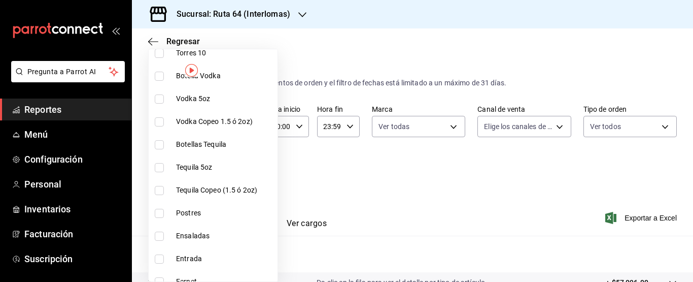
scroll to position [1065, 0]
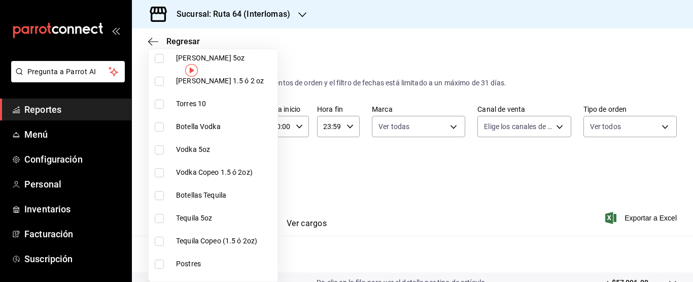
drag, startPoint x: 212, startPoint y: 188, endPoint x: 216, endPoint y: 221, distance: 32.8
click at [212, 191] on li "Botellas Tequila" at bounding box center [213, 195] width 129 height 23
click at [207, 213] on span "Tequila 5oz" at bounding box center [224, 218] width 97 height 11
click at [216, 236] on span "Tequila Copeo (1.5 ó 2oz)" at bounding box center [224, 240] width 97 height 11
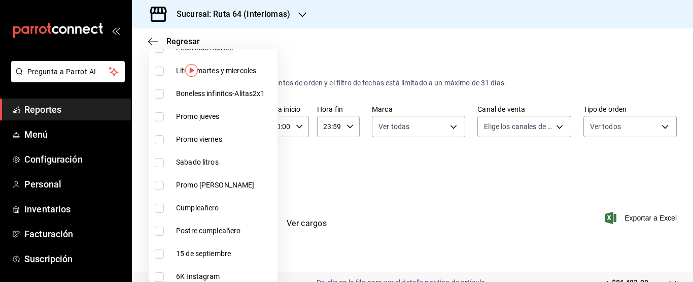
scroll to position [1698, 0]
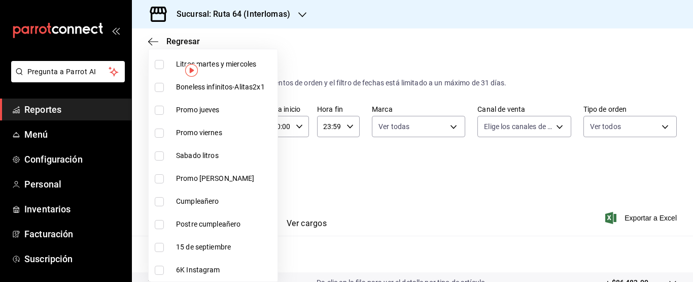
click at [457, 193] on div at bounding box center [346, 141] width 693 height 282
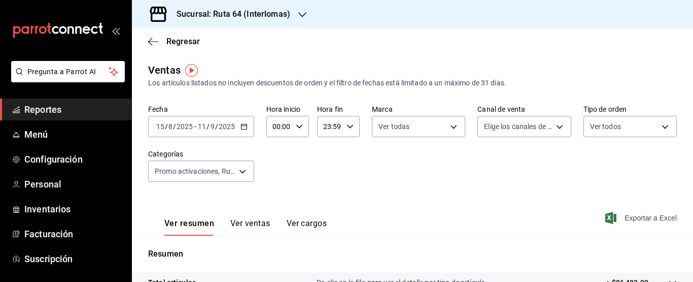
click at [635, 213] on span "Exportar a Excel" at bounding box center [641, 218] width 69 height 12
click at [241, 125] on icon "button" at bounding box center [243, 126] width 7 height 7
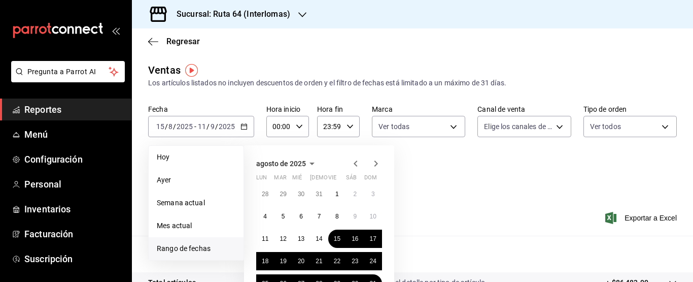
click at [378, 164] on icon "button" at bounding box center [376, 163] width 12 height 12
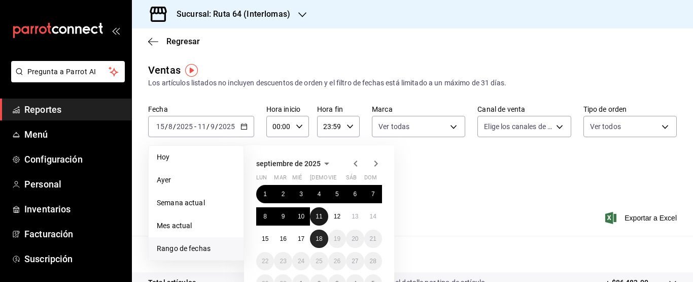
drag, startPoint x: 323, startPoint y: 218, endPoint x: 317, endPoint y: 237, distance: 20.1
click at [317, 237] on div "1 2 3 4 5 6 7 8 9 10 11 12 13 14 15 16 17 18 19 20 21 22 23 24 25 26 27 28 29 3…" at bounding box center [319, 239] width 126 height 108
click at [316, 237] on abbr "18" at bounding box center [319, 238] width 7 height 7
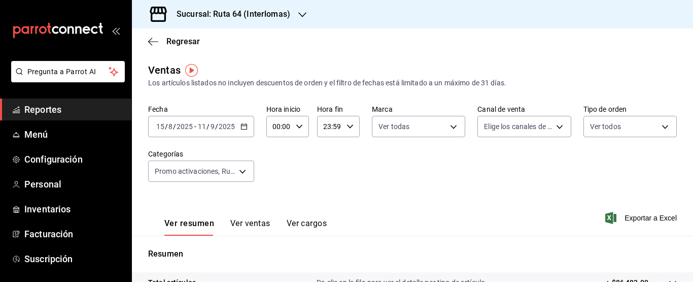
click at [206, 124] on input "11" at bounding box center [201, 126] width 9 height 8
click at [202, 126] on input "11" at bounding box center [201, 126] width 9 height 8
click at [240, 123] on icon "button" at bounding box center [243, 126] width 7 height 7
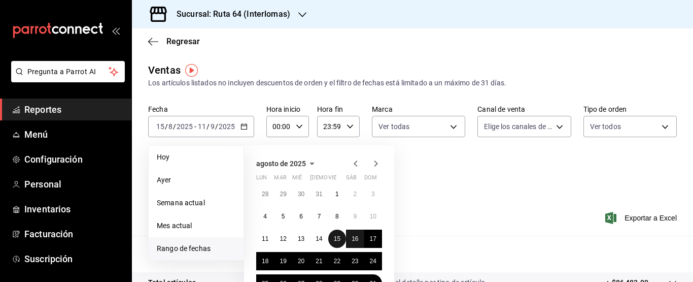
drag, startPoint x: 333, startPoint y: 235, endPoint x: 356, endPoint y: 244, distance: 24.6
click at [356, 244] on div "28 29 30 31 1 2 3 4 5 6 7 8 9 10 11 12 13 14 15 16 17 18 19 20 21 22 23 24 25 2…" at bounding box center [319, 239] width 126 height 108
click at [380, 162] on icon "button" at bounding box center [376, 163] width 12 height 12
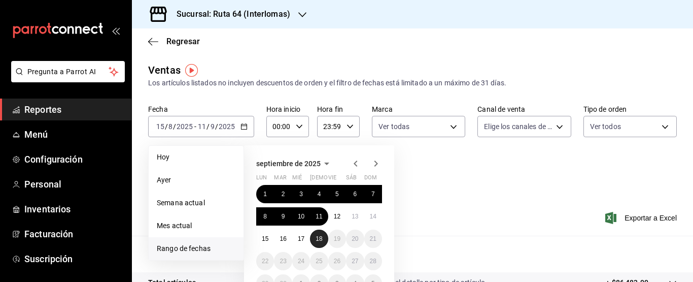
click at [316, 240] on abbr "18" at bounding box center [319, 238] width 7 height 7
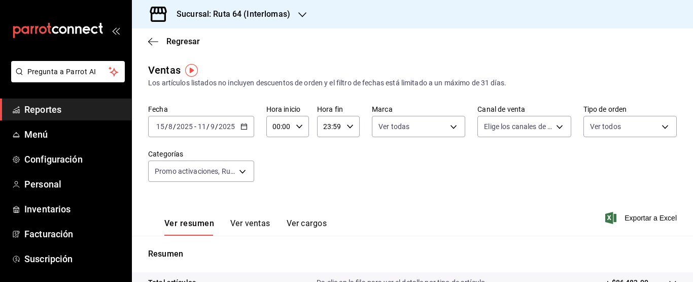
click at [204, 126] on input "11" at bounding box center [201, 126] width 9 height 8
click at [246, 126] on \(Stroke\) "button" at bounding box center [244, 125] width 6 height 1
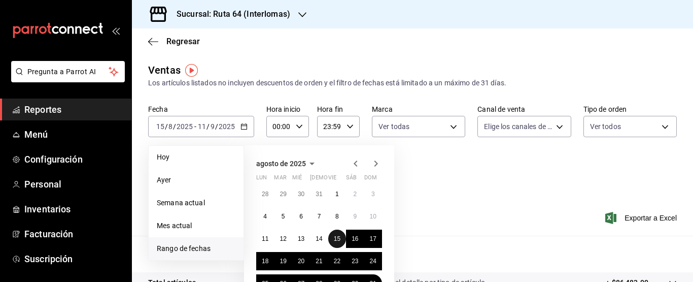
click at [333, 239] on button "15" at bounding box center [337, 238] width 18 height 18
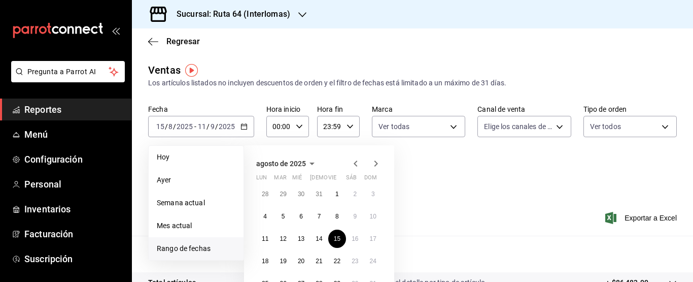
click at [378, 164] on icon "button" at bounding box center [376, 163] width 12 height 12
click at [402, 184] on div "septiembre de 2025 lun mar [PERSON_NAME] vie sáb dom 1 2 3 4 5 6 7 8 9 10 11 12…" at bounding box center [333, 207] width 178 height 141
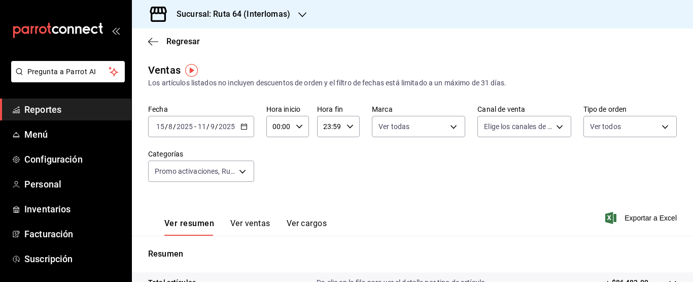
click at [426, 186] on div "Fecha [DATE] [DATE] - [DATE] [DATE] Hora inicio 00:00 Hora inicio Hora fin 23:5…" at bounding box center [412, 148] width 529 height 89
click at [225, 122] on input "2025" at bounding box center [226, 126] width 17 height 8
click at [197, 126] on input "11" at bounding box center [201, 126] width 9 height 8
click at [342, 205] on div "Ver resumen Ver ventas Ver cargos Exportar a Excel" at bounding box center [412, 215] width 561 height 42
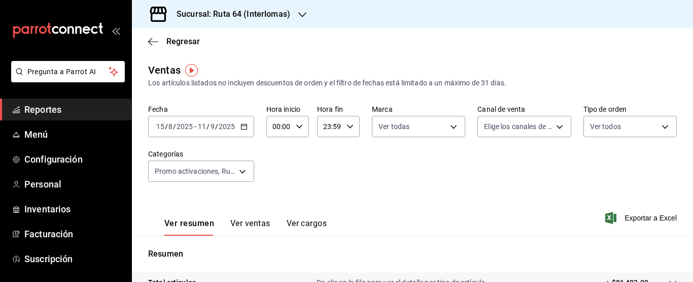
click at [343, 205] on div "Ver resumen Ver ventas Ver cargos Exportar a Excel" at bounding box center [412, 215] width 561 height 42
click at [343, 204] on div "Ver resumen Ver ventas Ver cargos Exportar a Excel" at bounding box center [412, 215] width 561 height 42
click at [256, 222] on button "Ver ventas" at bounding box center [250, 226] width 40 height 17
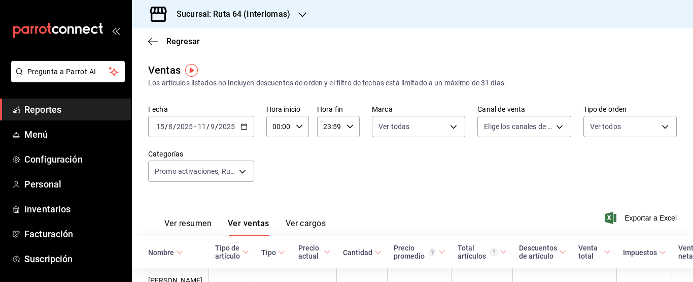
click at [202, 126] on input "11" at bounding box center [201, 126] width 9 height 8
click at [204, 123] on input "11" at bounding box center [201, 126] width 9 height 8
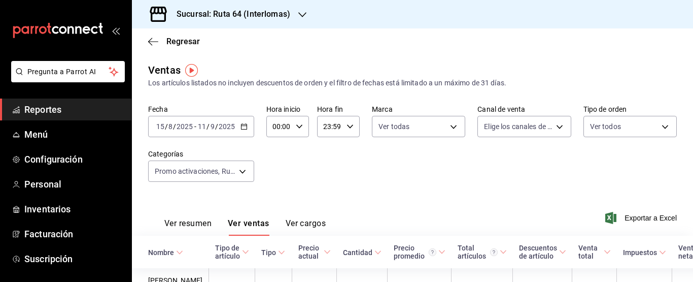
click at [204, 123] on input "11" at bounding box center [201, 126] width 9 height 8
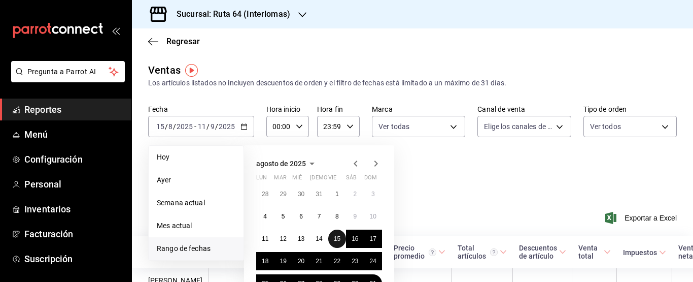
click at [340, 235] on abbr "15" at bounding box center [337, 238] width 7 height 7
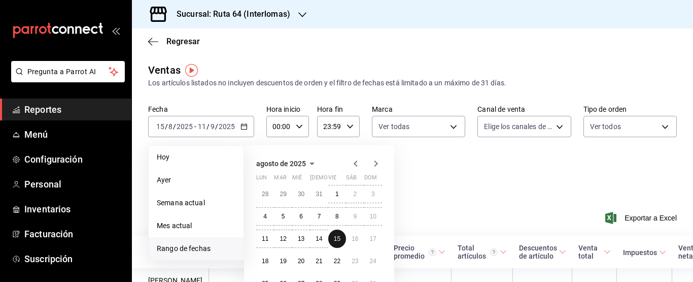
click button "15" at bounding box center [337, 238] width 18 height 18
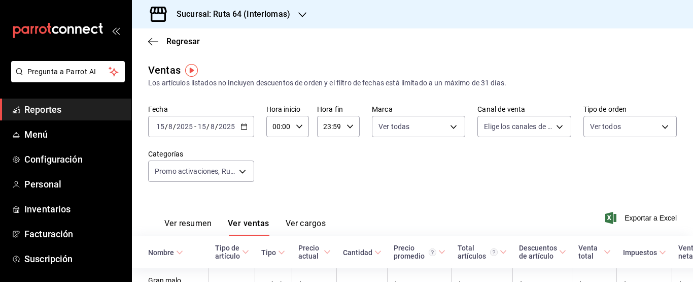
click at [243, 126] on icon "button" at bounding box center [243, 126] width 7 height 7
click at [202, 125] on input "15" at bounding box center [201, 126] width 9 height 8
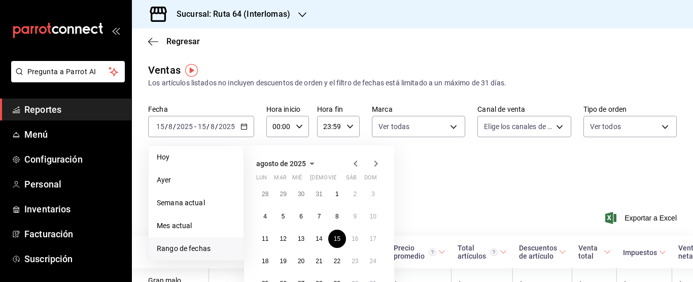
click at [374, 163] on icon "button" at bounding box center [376, 163] width 12 height 12
click at [318, 236] on abbr "18" at bounding box center [319, 238] width 7 height 7
click at [354, 163] on icon "button" at bounding box center [356, 163] width 4 height 6
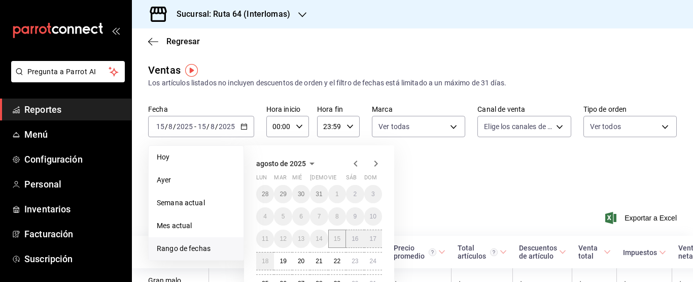
click at [335, 241] on abbr "15" at bounding box center [337, 238] width 7 height 7
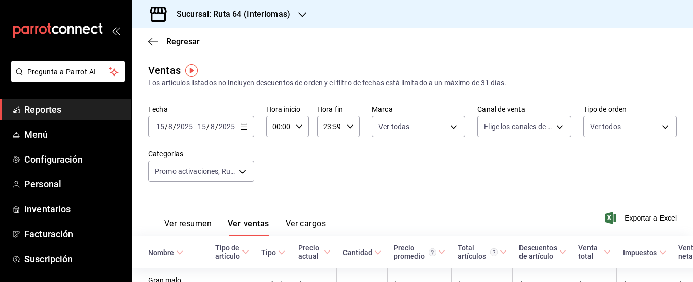
drag, startPoint x: 158, startPoint y: 126, endPoint x: 259, endPoint y: 149, distance: 103.5
click at [204, 128] on input "15" at bounding box center [201, 126] width 9 height 8
click at [241, 127] on icon "button" at bounding box center [243, 126] width 7 height 7
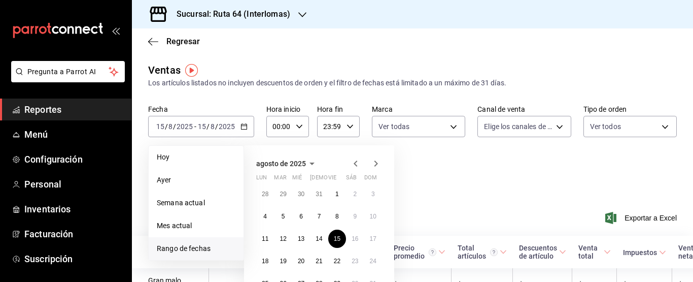
click at [202, 242] on li "Rango de fechas" at bounding box center [196, 248] width 95 height 23
drag, startPoint x: 338, startPoint y: 234, endPoint x: 356, endPoint y: 233, distance: 17.8
click at [338, 233] on button "15" at bounding box center [337, 238] width 18 height 18
click at [376, 164] on icon "button" at bounding box center [376, 163] width 4 height 6
click at [413, 201] on div "septiembre de 2025 lun mar [PERSON_NAME] vie sáb dom 1 2 3 4 5 6 7 8 9 10 11 12…" at bounding box center [333, 207] width 178 height 141
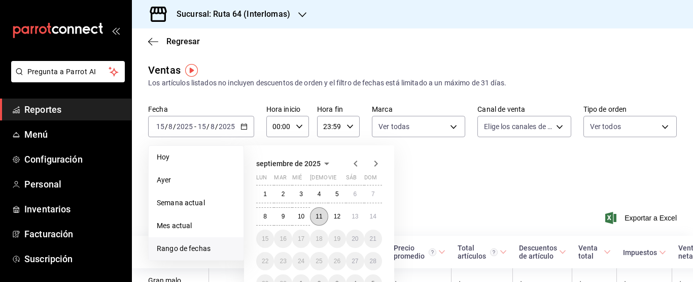
click at [323, 219] on button "11" at bounding box center [319, 216] width 18 height 18
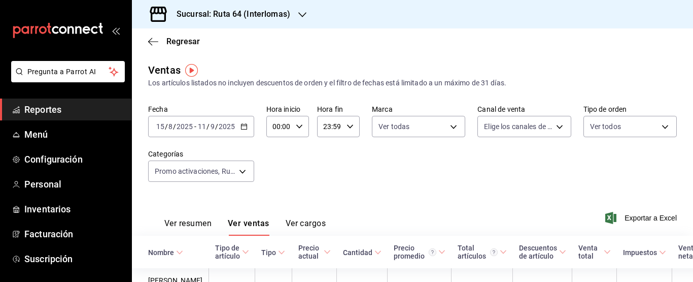
click at [245, 128] on icon "button" at bounding box center [243, 126] width 7 height 7
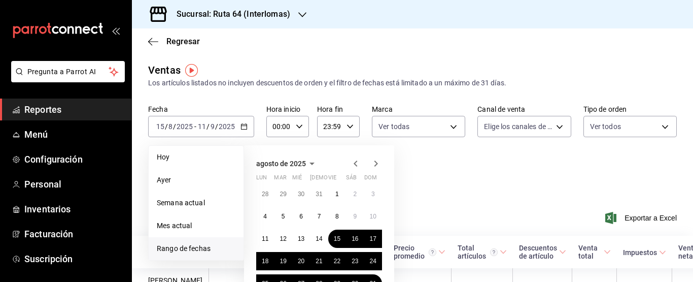
click at [377, 164] on icon "button" at bounding box center [376, 163] width 4 height 6
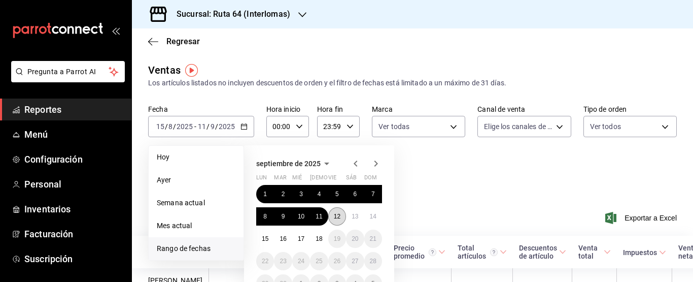
click at [336, 212] on button "12" at bounding box center [337, 216] width 18 height 18
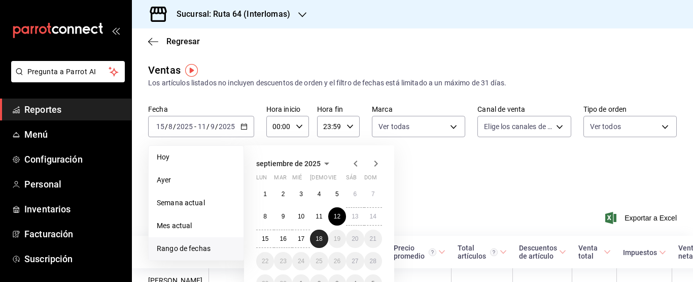
click at [321, 238] on abbr "18" at bounding box center [319, 238] width 7 height 7
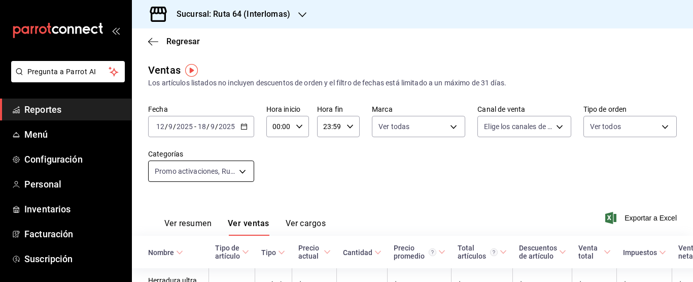
click at [215, 167] on body "Pregunta a Parrot AI Reportes Menú Configuración Personal Inventarios Facturaci…" at bounding box center [346, 141] width 693 height 282
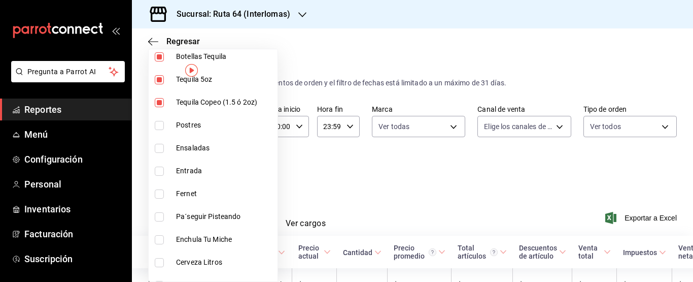
scroll to position [1217, 0]
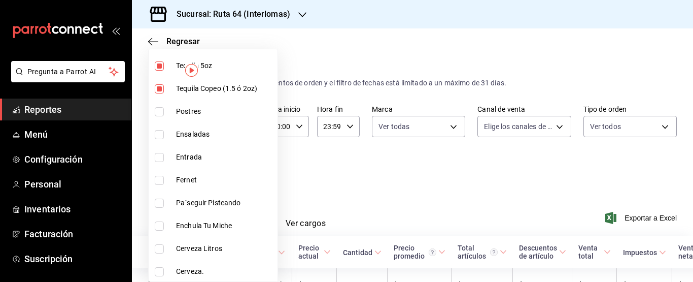
click at [318, 147] on div at bounding box center [346, 141] width 693 height 282
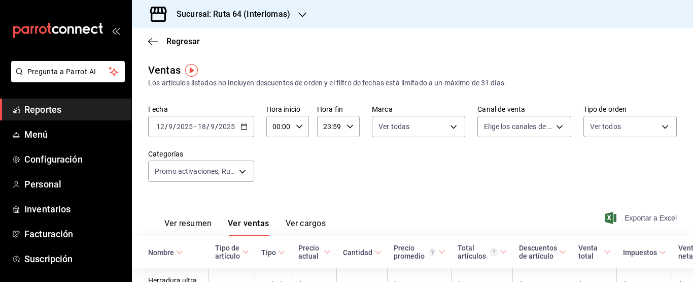
click at [617, 216] on span "Exportar a Excel" at bounding box center [641, 218] width 69 height 12
